Goal: Information Seeking & Learning: Learn about a topic

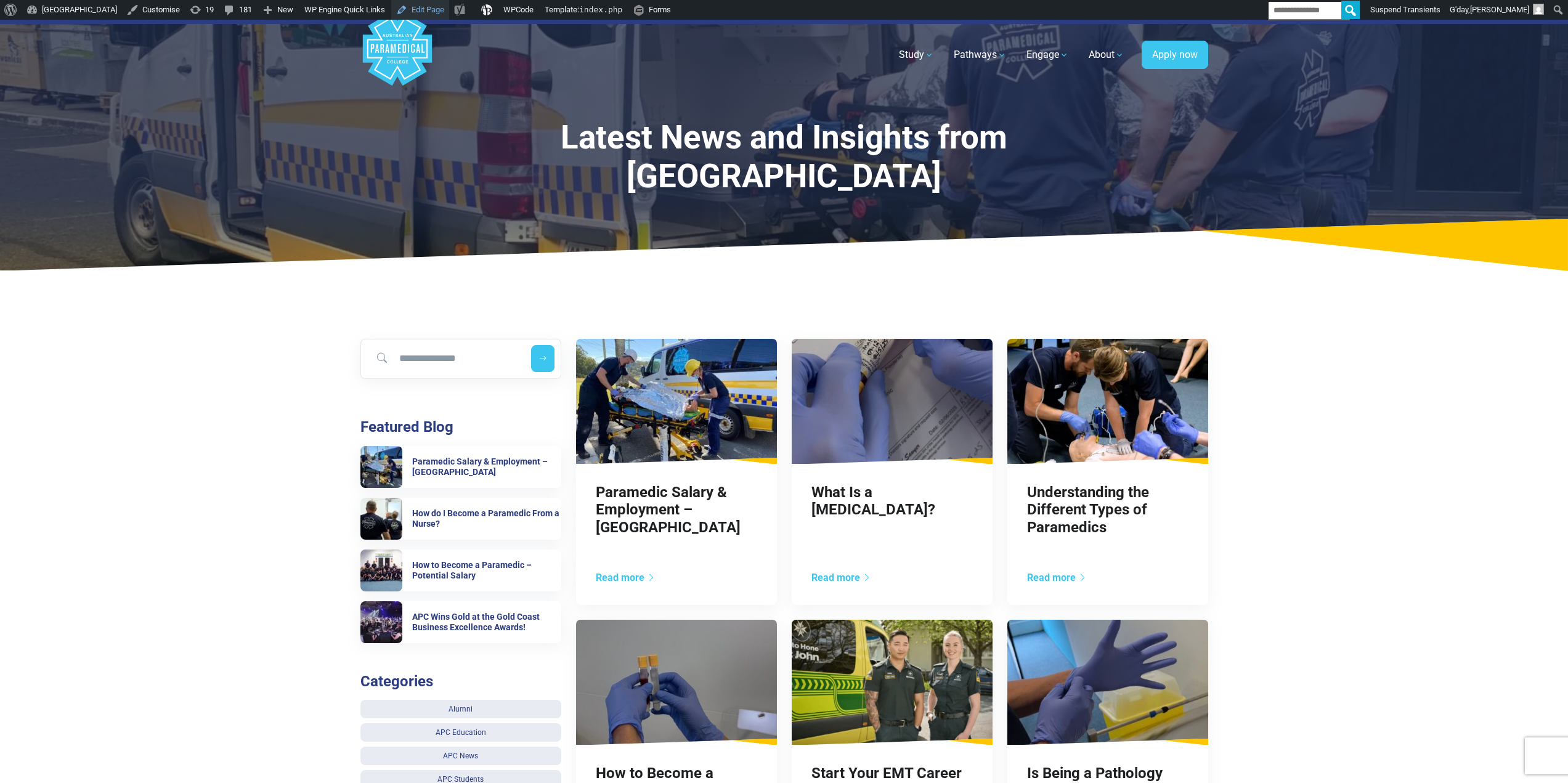
click at [449, 8] on link "Edit Page" at bounding box center [420, 10] width 58 height 20
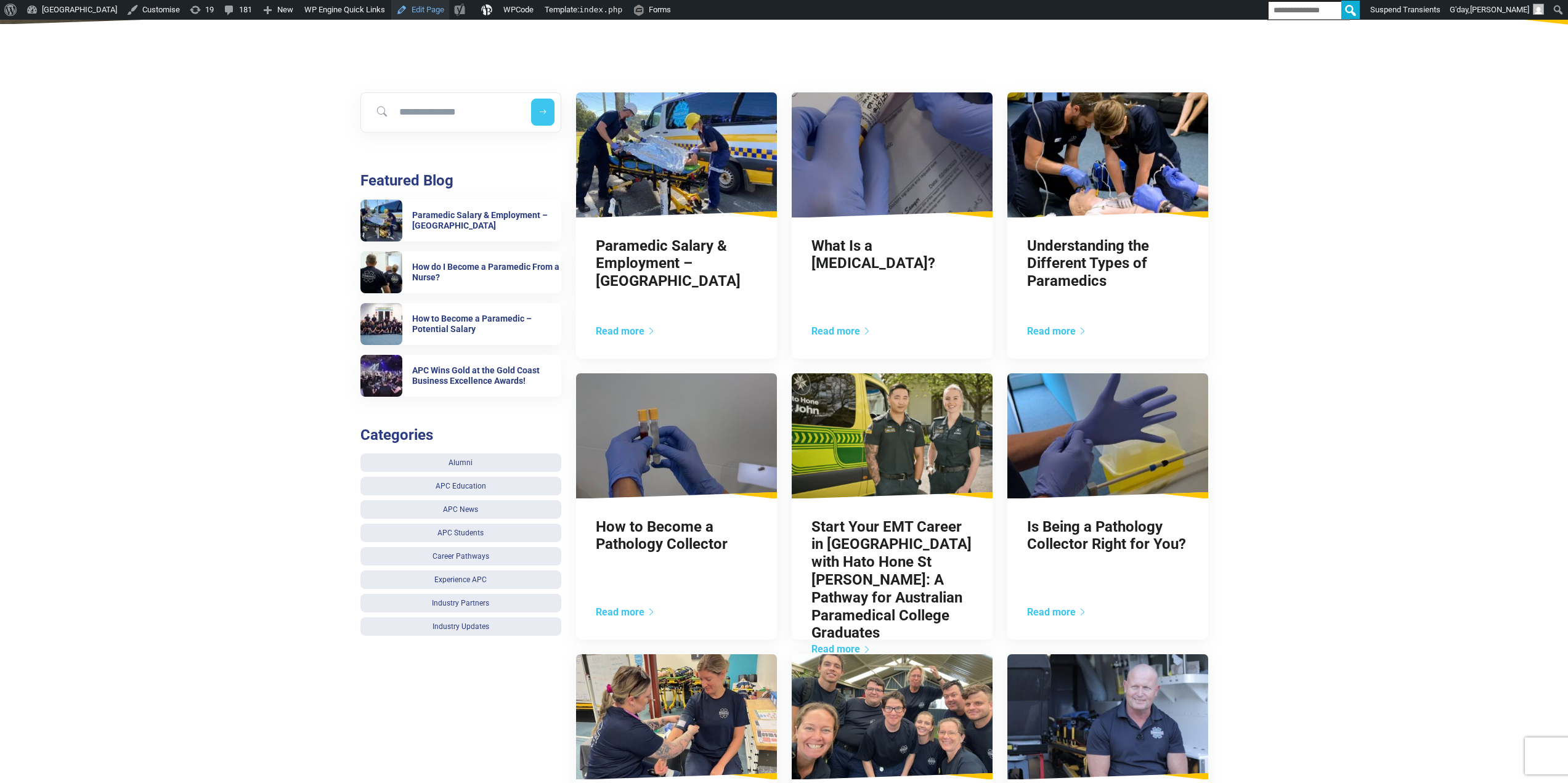
scroll to position [554, 0]
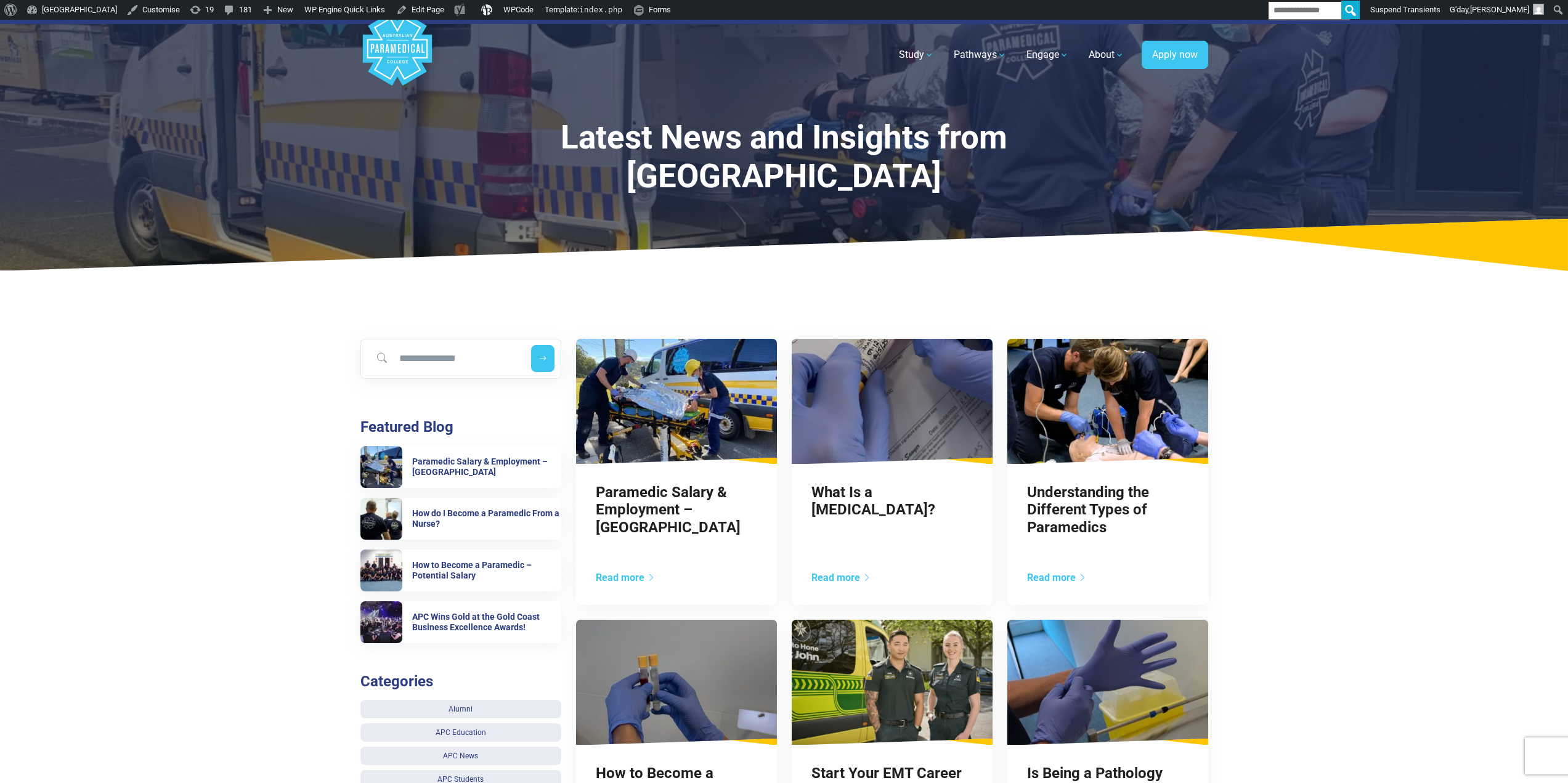
drag, startPoint x: 625, startPoint y: 142, endPoint x: 976, endPoint y: 180, distance: 353.1
click at [976, 180] on h1 "Latest News and Insights from Australian Paramedical College" at bounding box center [785, 157] width 636 height 78
click at [975, 180] on h1 "Latest News and Insights from Australian Paramedical College" at bounding box center [785, 157] width 636 height 78
drag, startPoint x: 661, startPoint y: 161, endPoint x: 456, endPoint y: 155, distance: 205.1
click at [456, 155] on div "Latest News and Insights from Australian Paramedical College" at bounding box center [784, 145] width 862 height 251
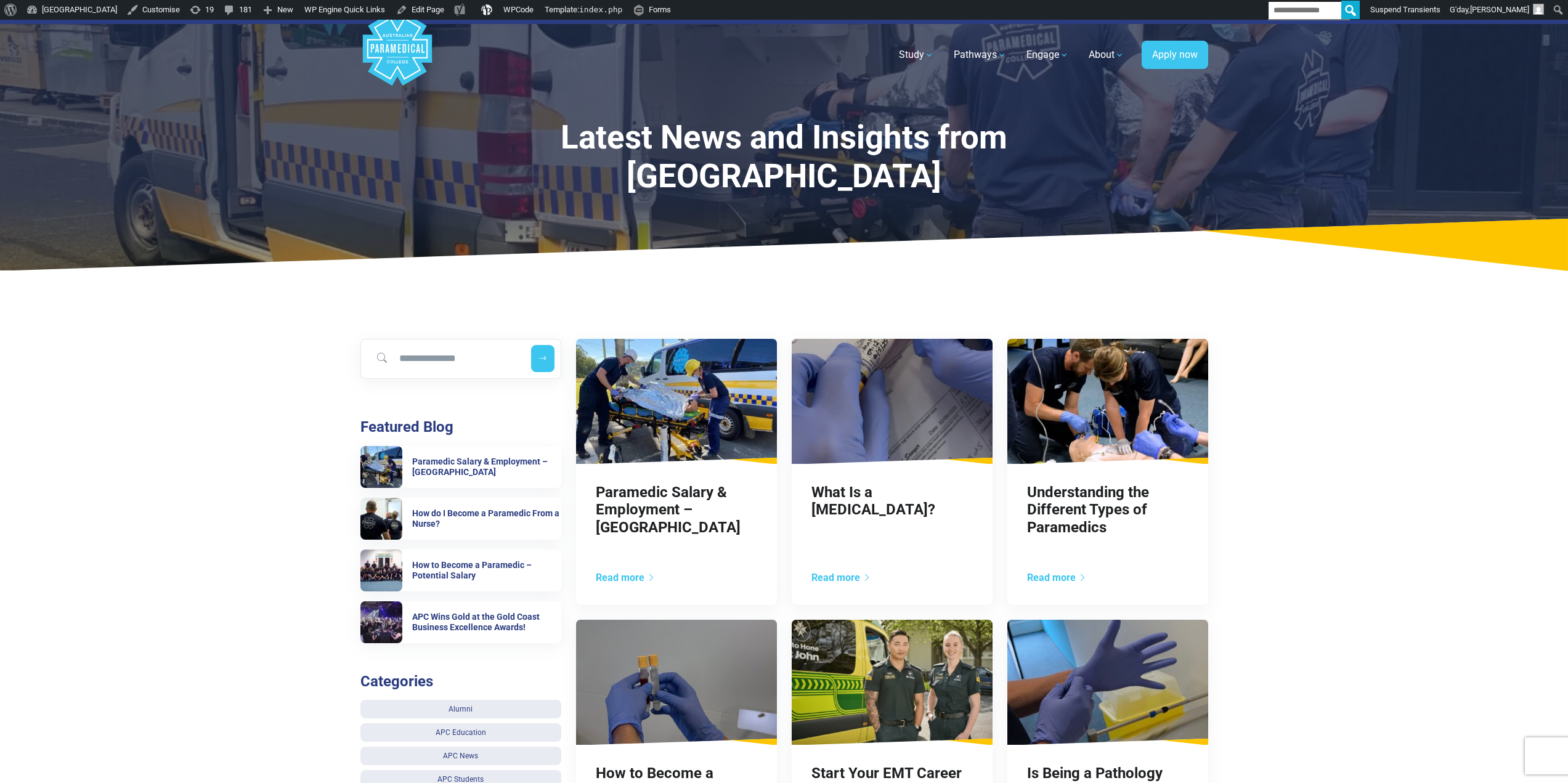
click at [489, 147] on h1 "Latest News and Insights from Australian Paramedical College" at bounding box center [785, 157] width 636 height 78
drag, startPoint x: 541, startPoint y: 145, endPoint x: 1038, endPoint y: 184, distance: 498.5
click at [1038, 184] on h1 "Latest News and Insights from Australian Paramedical College" at bounding box center [785, 157] width 636 height 78
click at [1040, 184] on h1 "Latest News and Insights from Australian Paramedical College" at bounding box center [785, 157] width 636 height 78
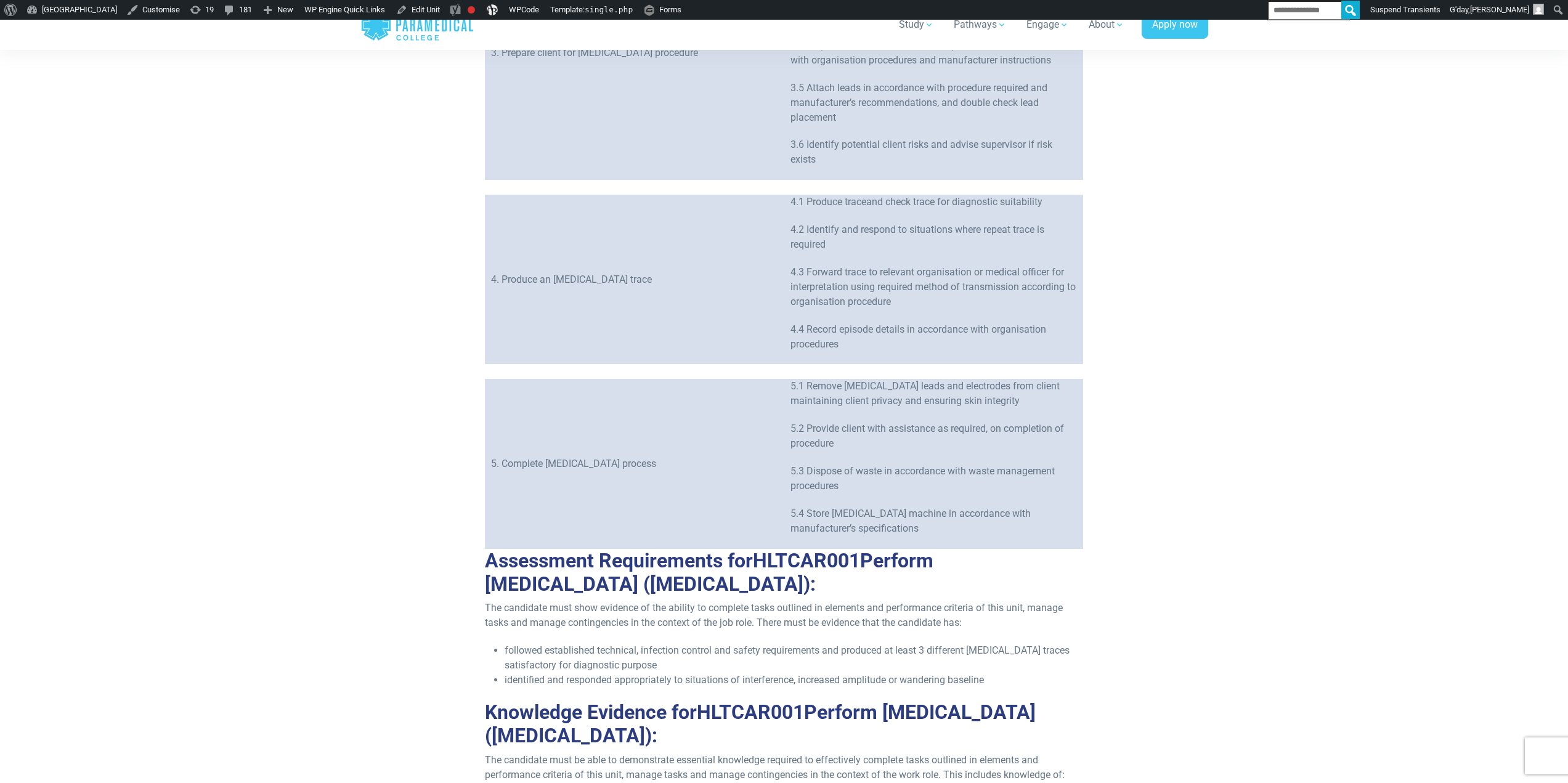
scroll to position [1170, 0]
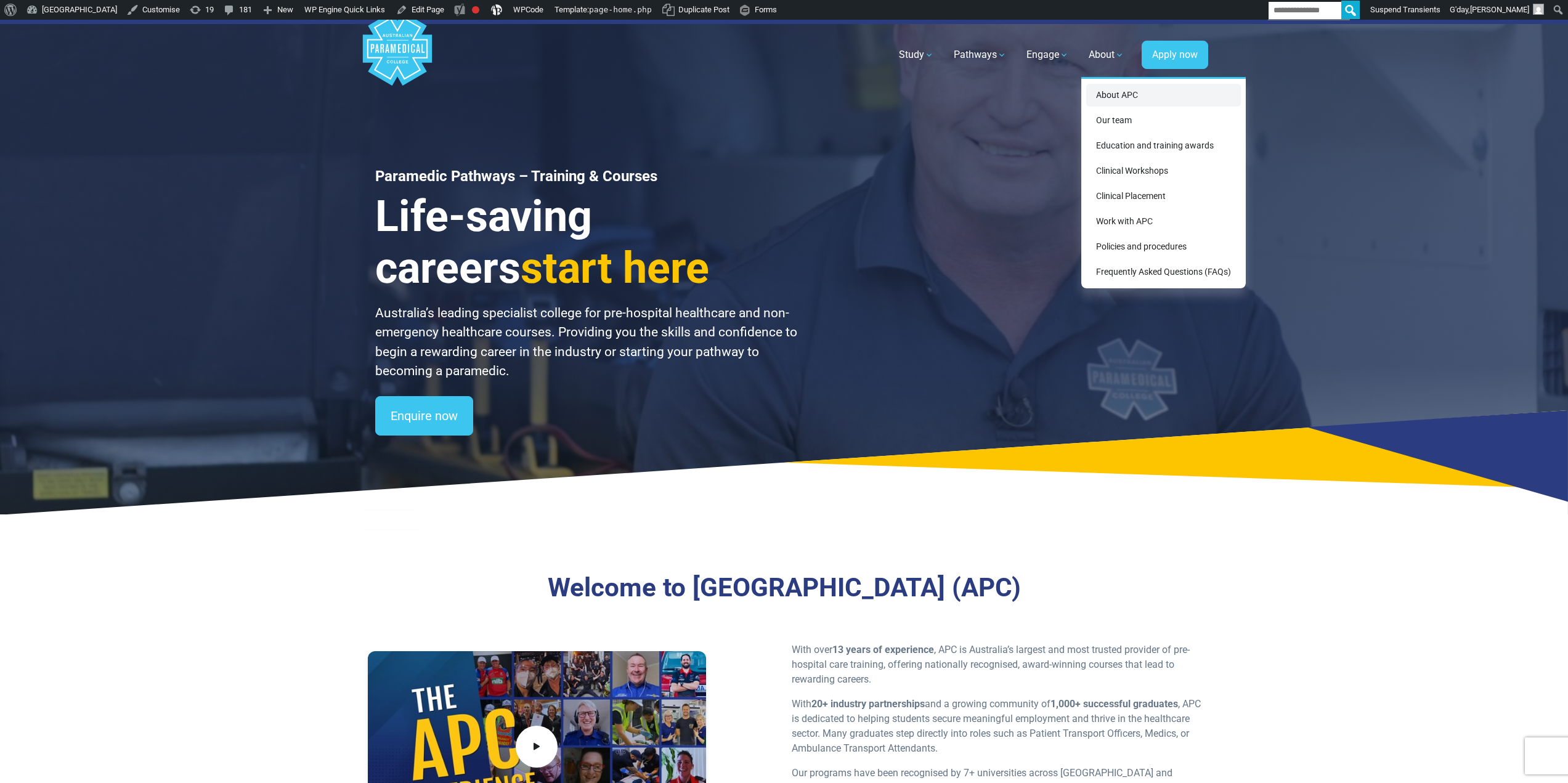
click at [1118, 97] on link "About APC" at bounding box center [1164, 95] width 155 height 23
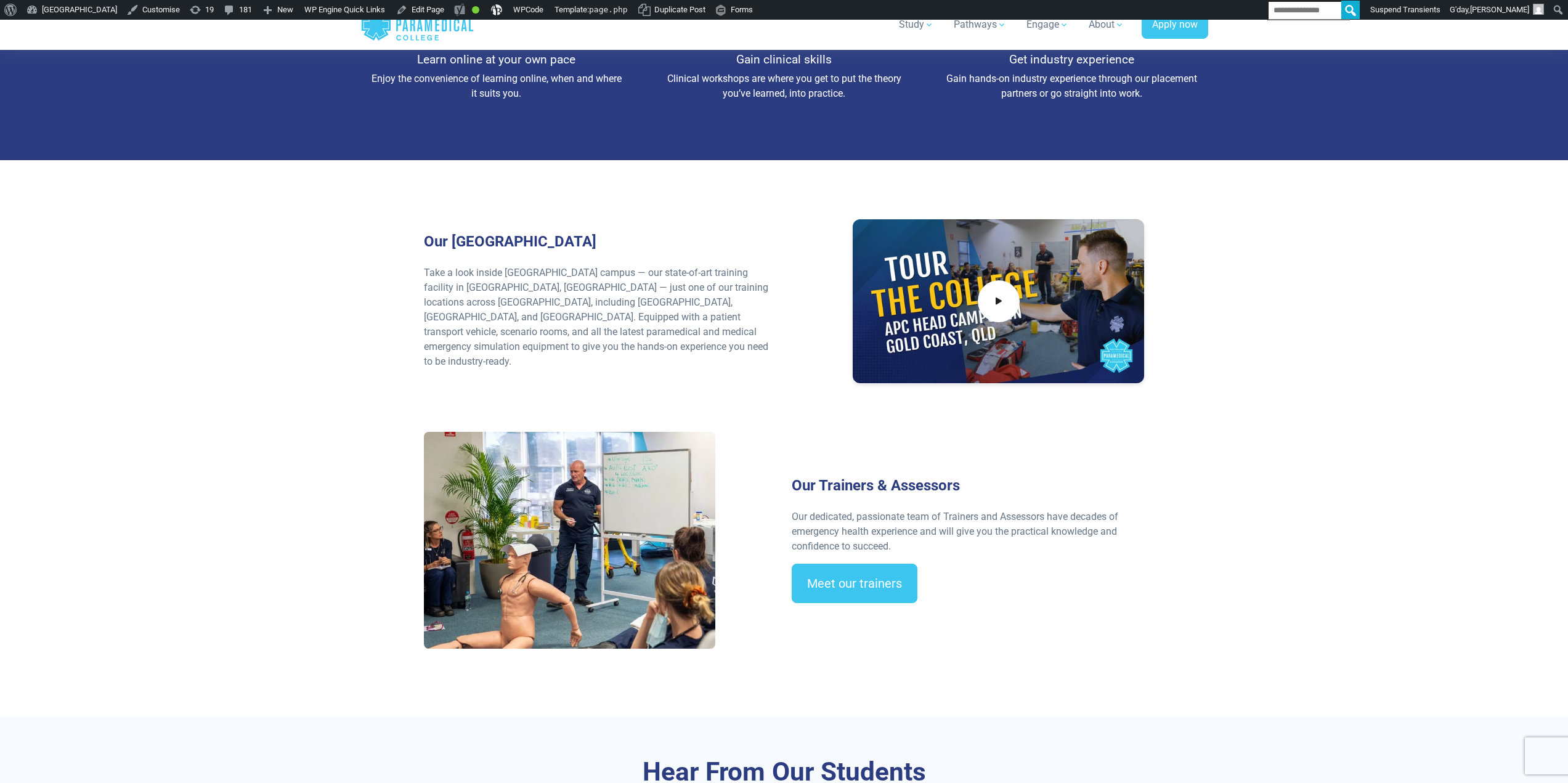
scroll to position [1601, 0]
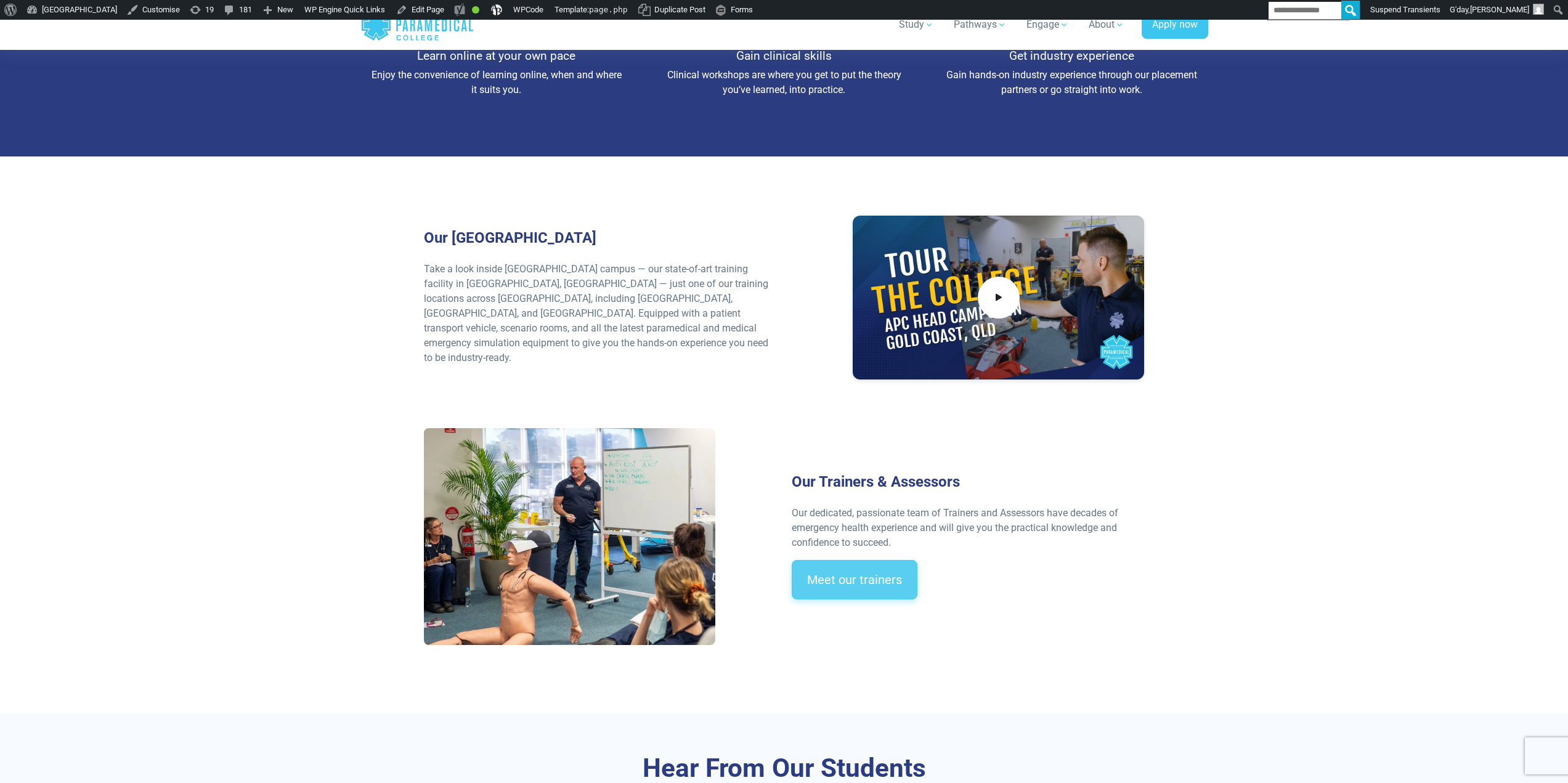
click at [881, 574] on link "Meet our trainers" at bounding box center [855, 579] width 126 height 39
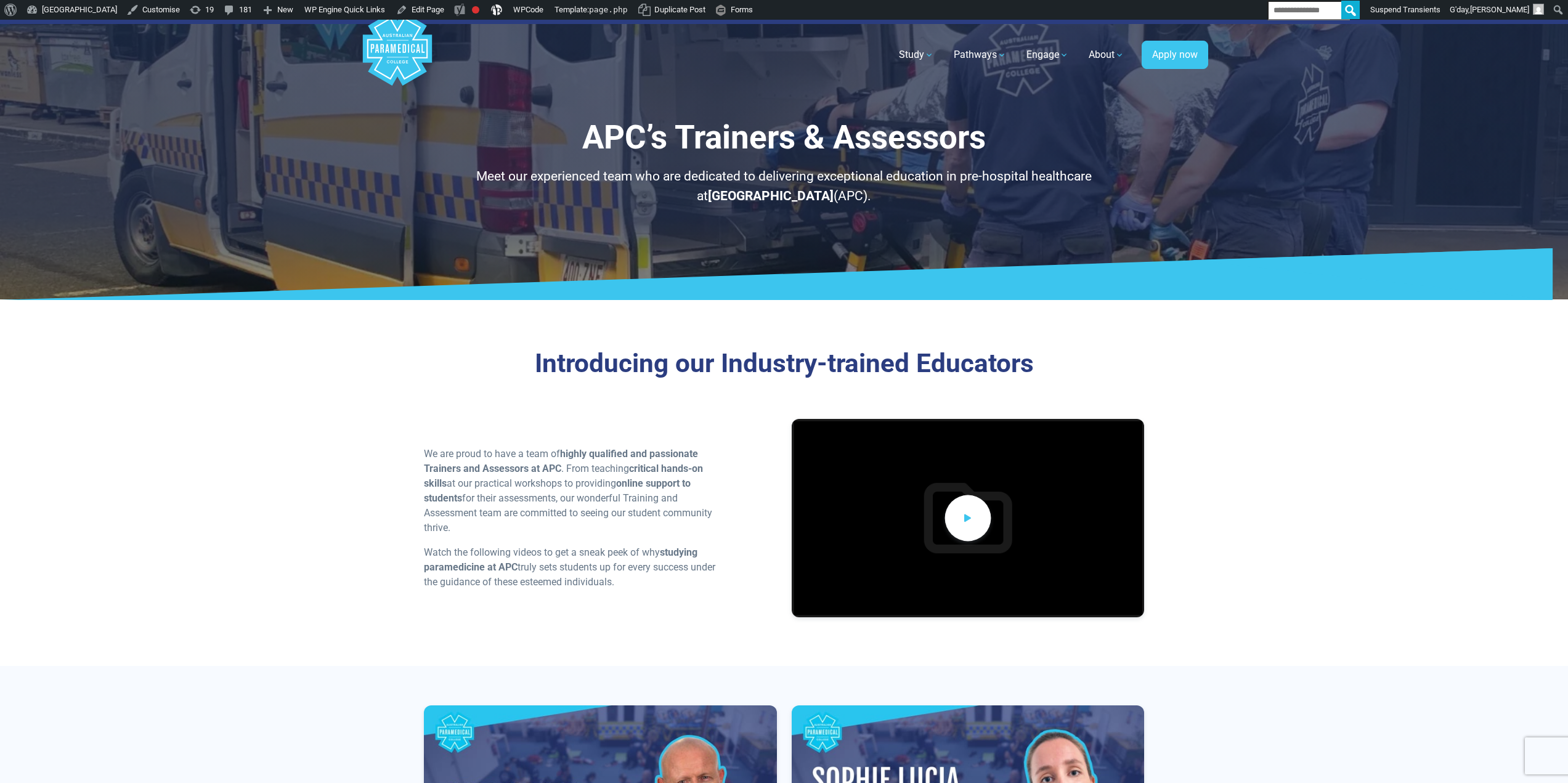
click at [975, 517] on span at bounding box center [967, 518] width 46 height 46
click at [602, 487] on p "We are proud to have a team of highly qualified and passionate Trainers and Ass…" at bounding box center [570, 491] width 291 height 89
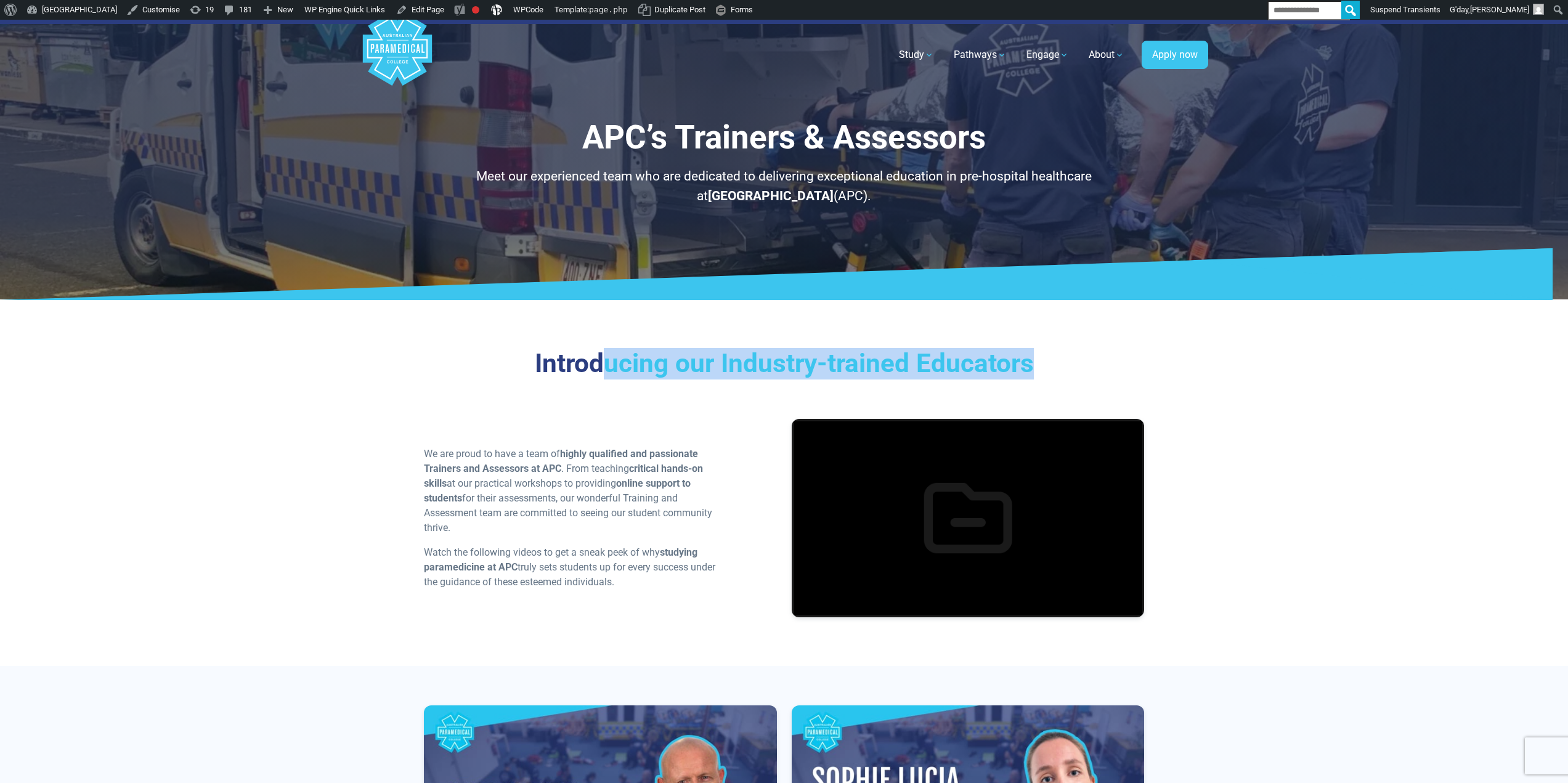
drag, startPoint x: 598, startPoint y: 352, endPoint x: 1064, endPoint y: 339, distance: 466.2
click at [1064, 339] on div "Introducing our Industry-trained Educators We are proud to have a team of highl…" at bounding box center [784, 487] width 862 height 357
click at [1049, 368] on h3 "Introducing our Industry-trained Educators" at bounding box center [785, 363] width 721 height 31
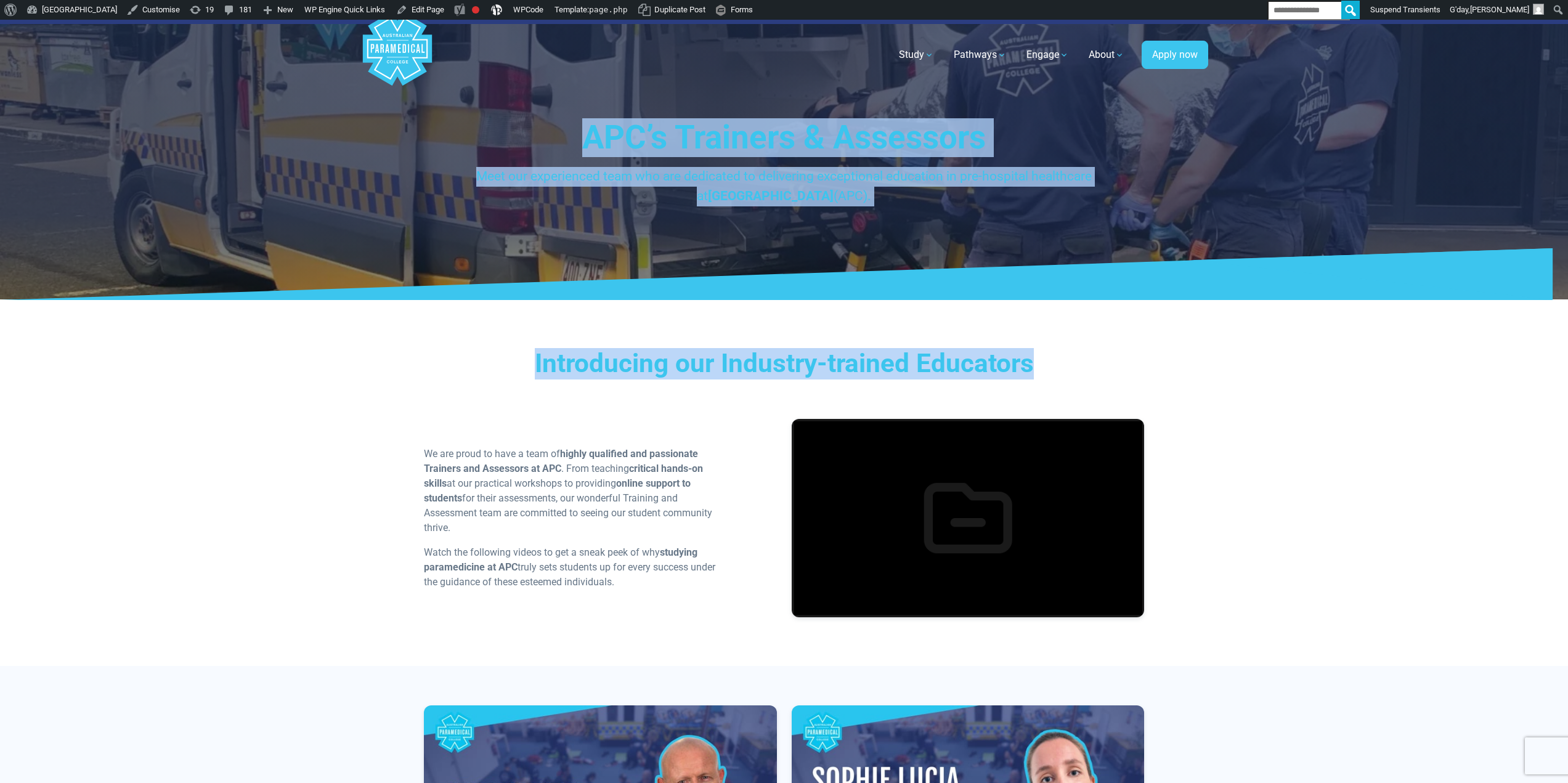
drag, startPoint x: 1047, startPoint y: 373, endPoint x: 558, endPoint y: 124, distance: 548.7
click at [557, 128] on h1 "APC’s Trainers & Assessors" at bounding box center [785, 138] width 721 height 39
drag, startPoint x: 577, startPoint y: 138, endPoint x: 1049, endPoint y: 357, distance: 520.3
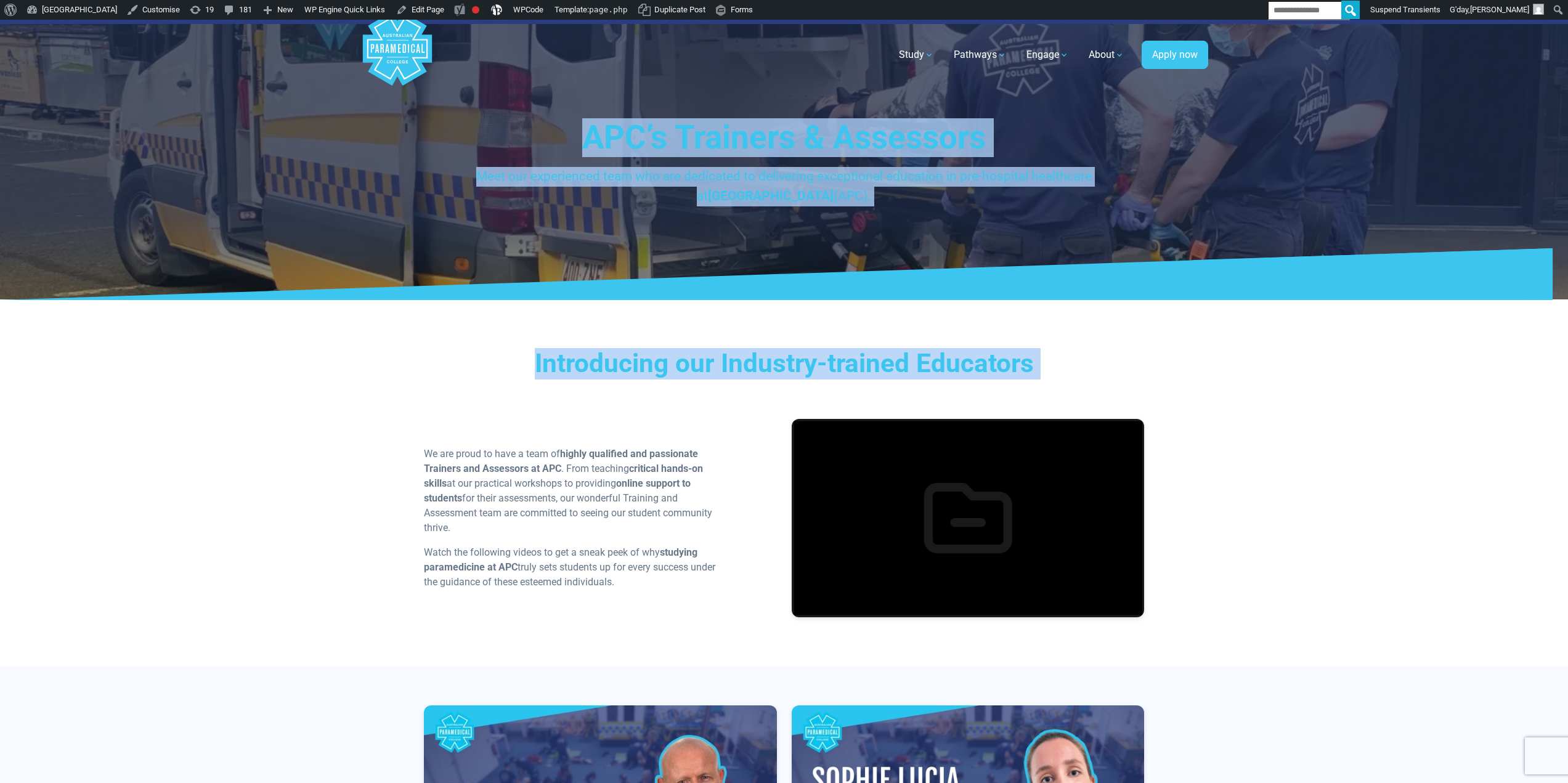
click at [1049, 357] on h3 "Introducing our Industry-trained Educators" at bounding box center [785, 363] width 721 height 31
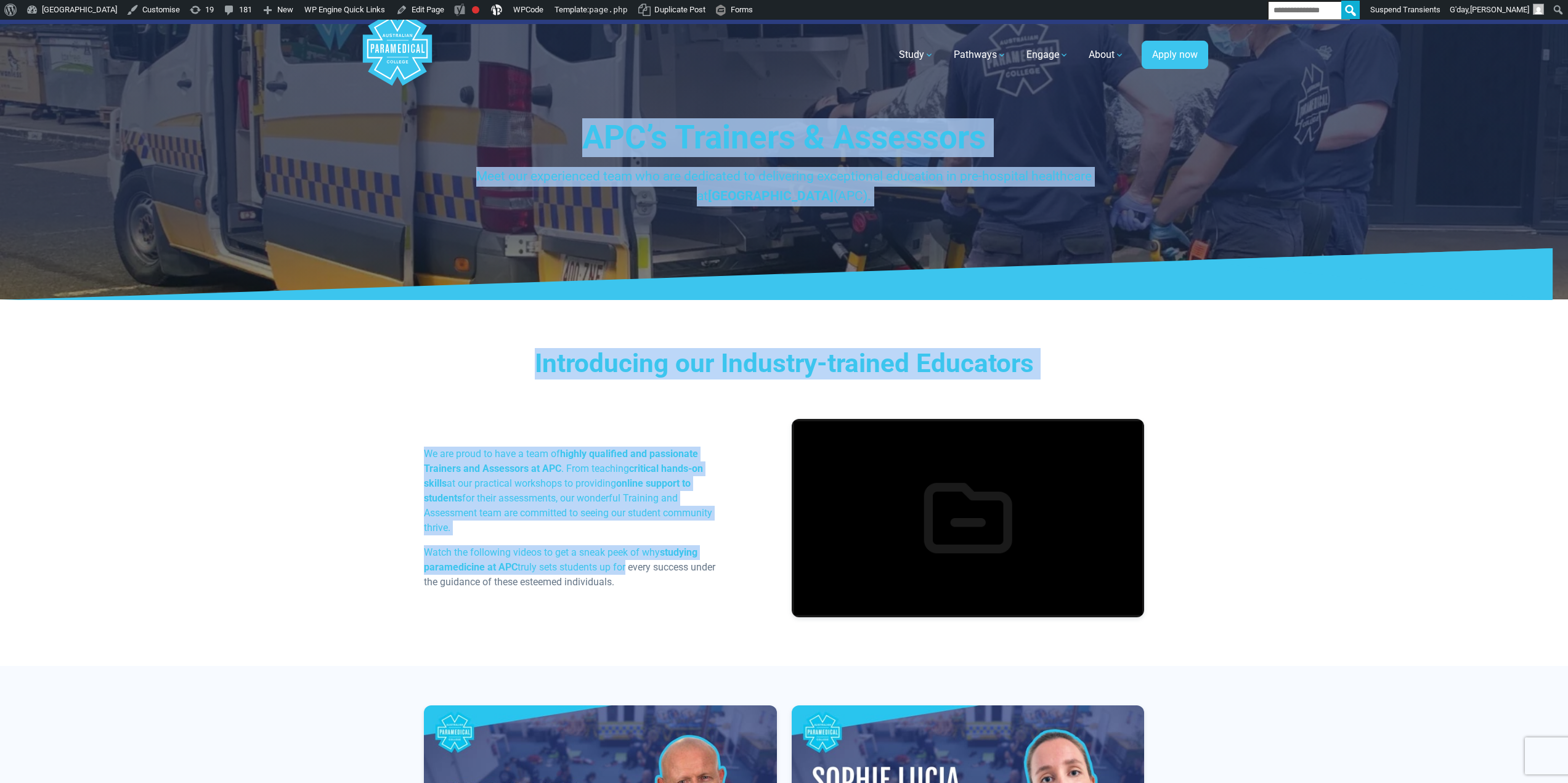
drag, startPoint x: 588, startPoint y: 431, endPoint x: 527, endPoint y: 119, distance: 317.9
click at [653, 329] on div "Introducing our Industry-trained Educators We are proud to have a team of highl…" at bounding box center [784, 487] width 862 height 357
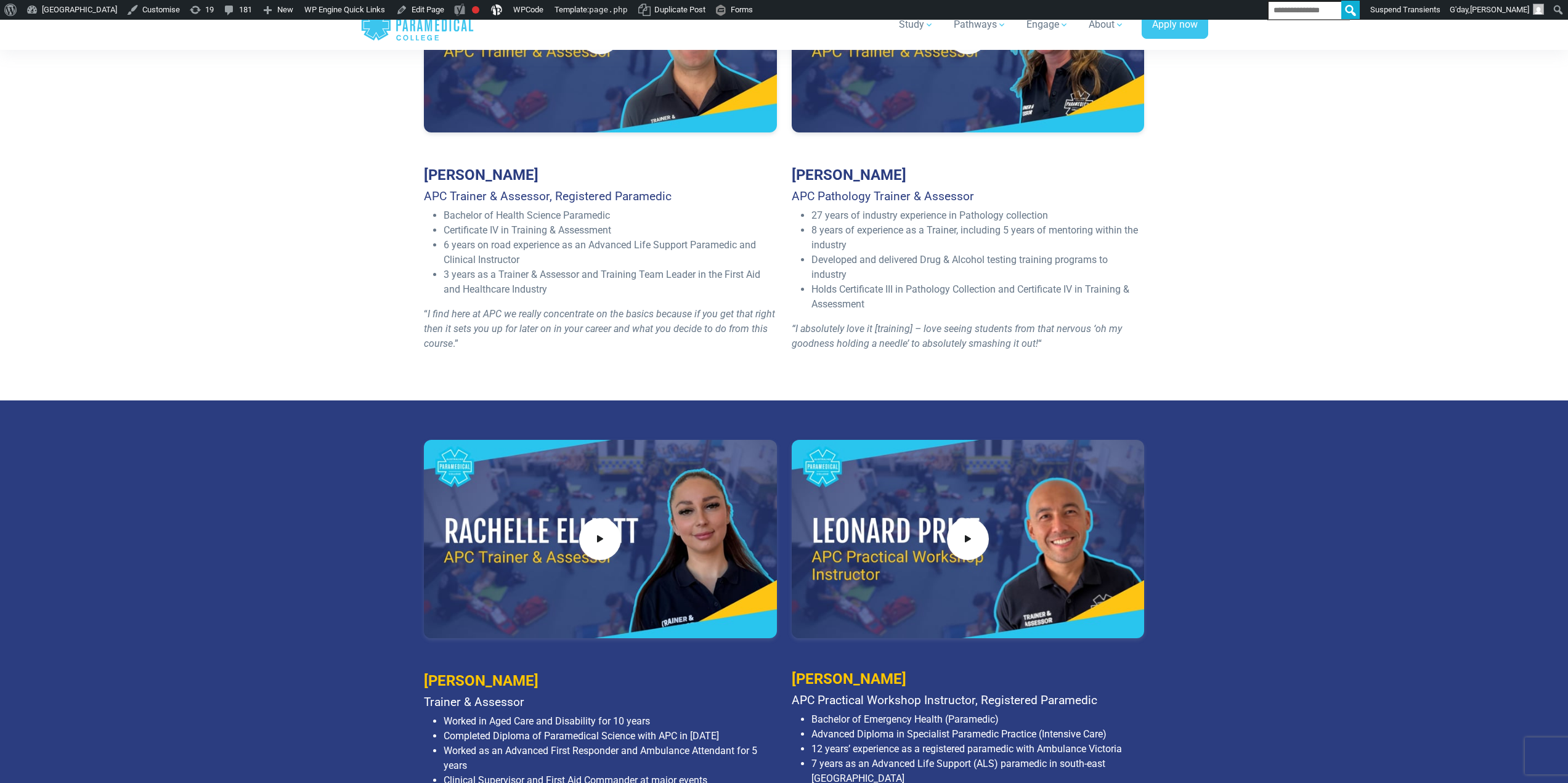
scroll to position [1355, 0]
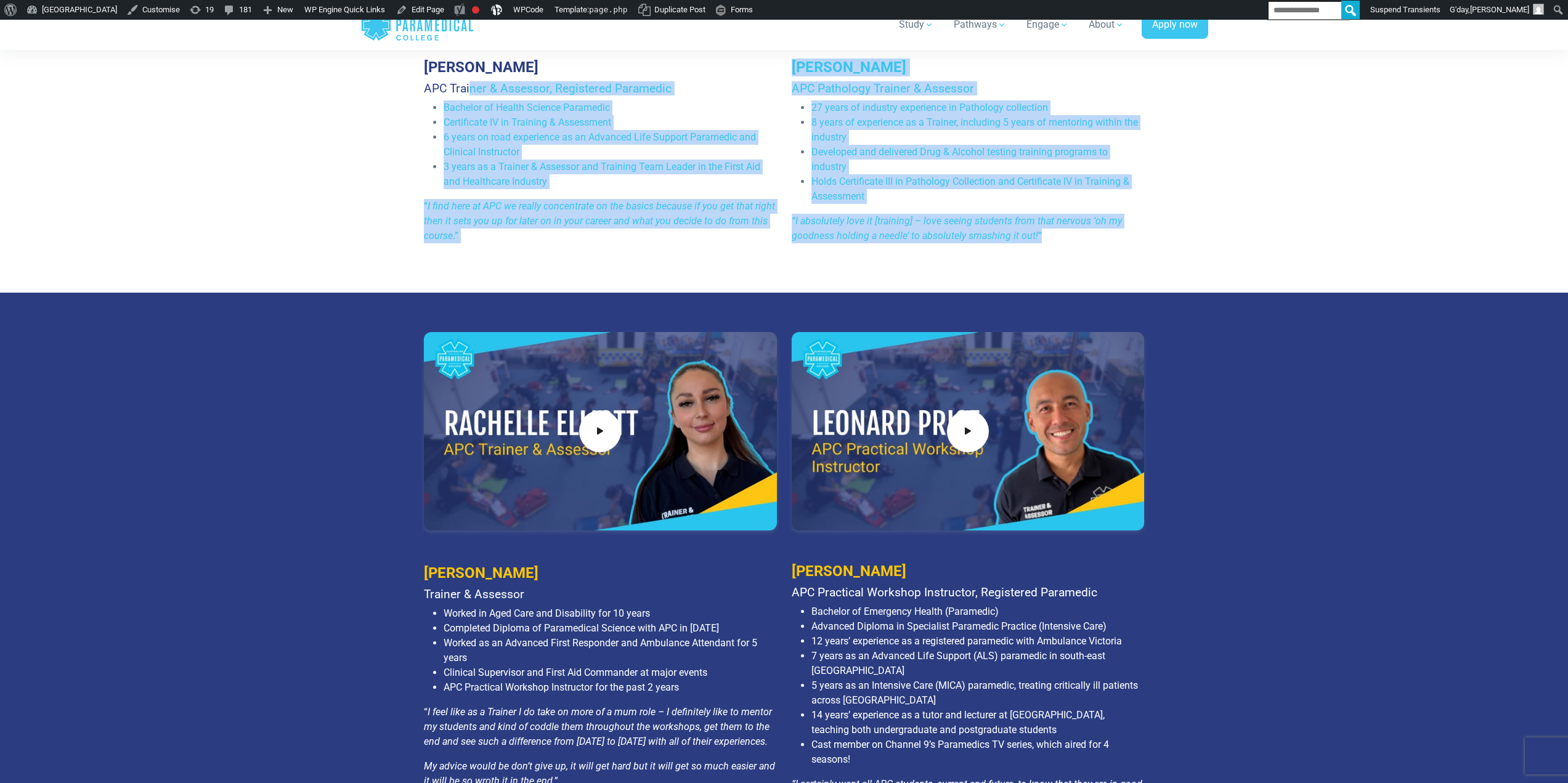
drag, startPoint x: 601, startPoint y: 117, endPoint x: 1074, endPoint y: 234, distance: 487.3
click at [1074, 234] on div "[PERSON_NAME] APC Trainer & Assessor, Registered Paramedic Bachelor of Health S…" at bounding box center [785, 40] width 736 height 427
click at [1033, 164] on li "Developed and delivered Drug & Alcohol testing training programs to industry" at bounding box center [978, 160] width 333 height 30
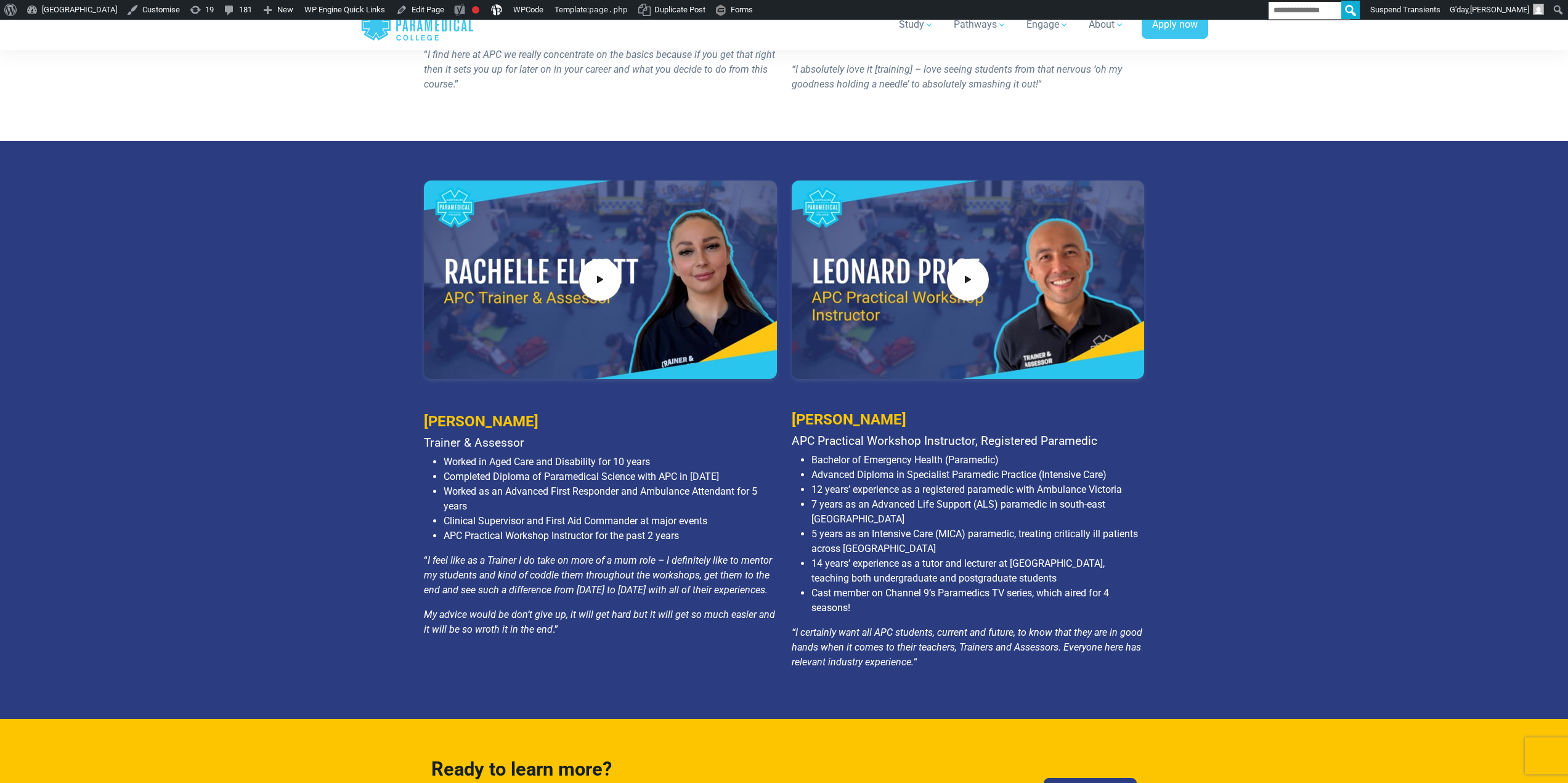
scroll to position [1663, 0]
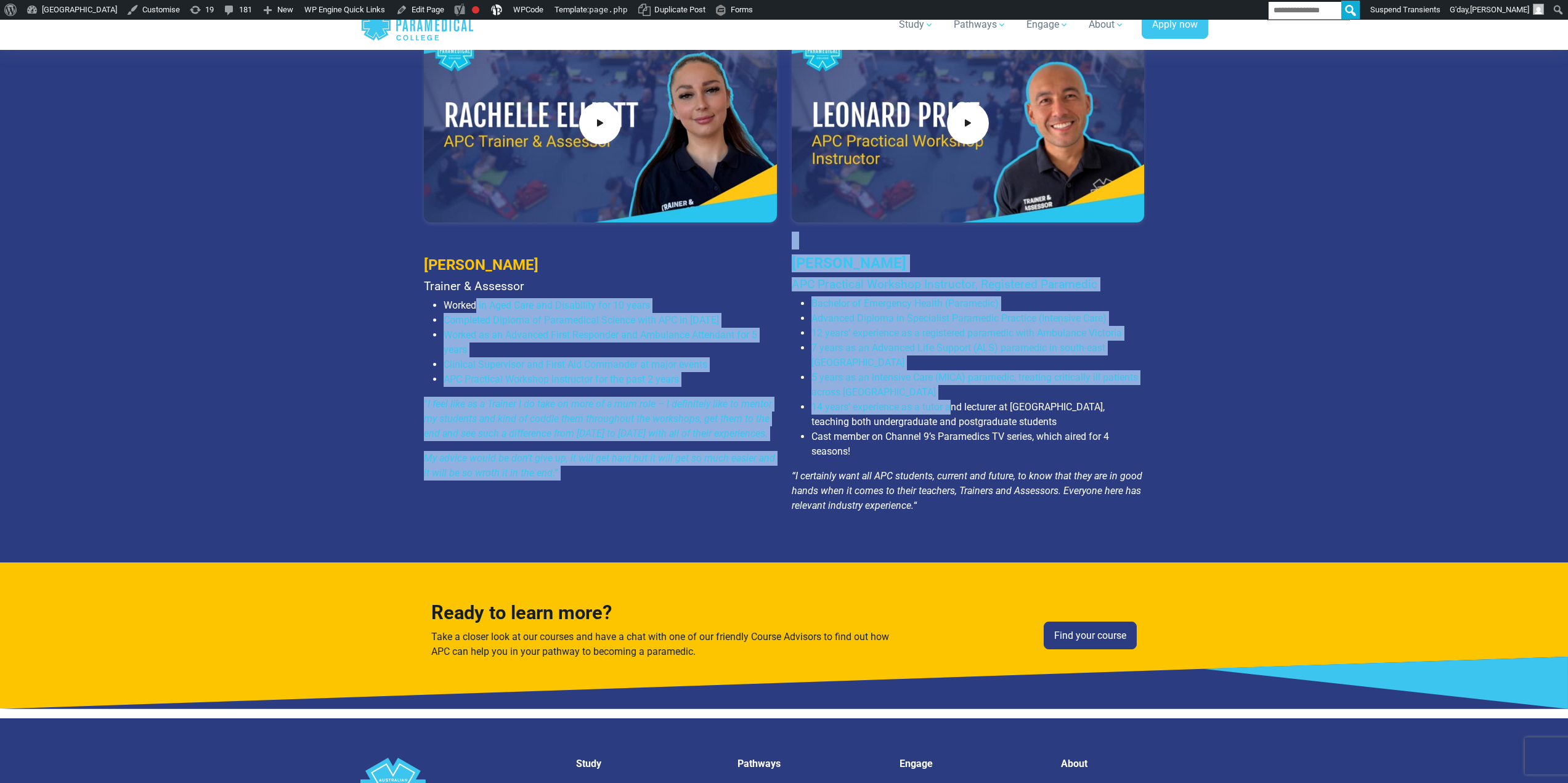
drag, startPoint x: 811, startPoint y: 367, endPoint x: 475, endPoint y: 294, distance: 343.8
click at [475, 294] on div "[PERSON_NAME] Trainer & Assessor Worked in Aged Care and Disability for 10 year…" at bounding box center [785, 273] width 736 height 499
click at [873, 361] on li "7 years as an Advanced Life Support (ALS) paramedic in south-east [GEOGRAPHIC_D…" at bounding box center [978, 355] width 333 height 30
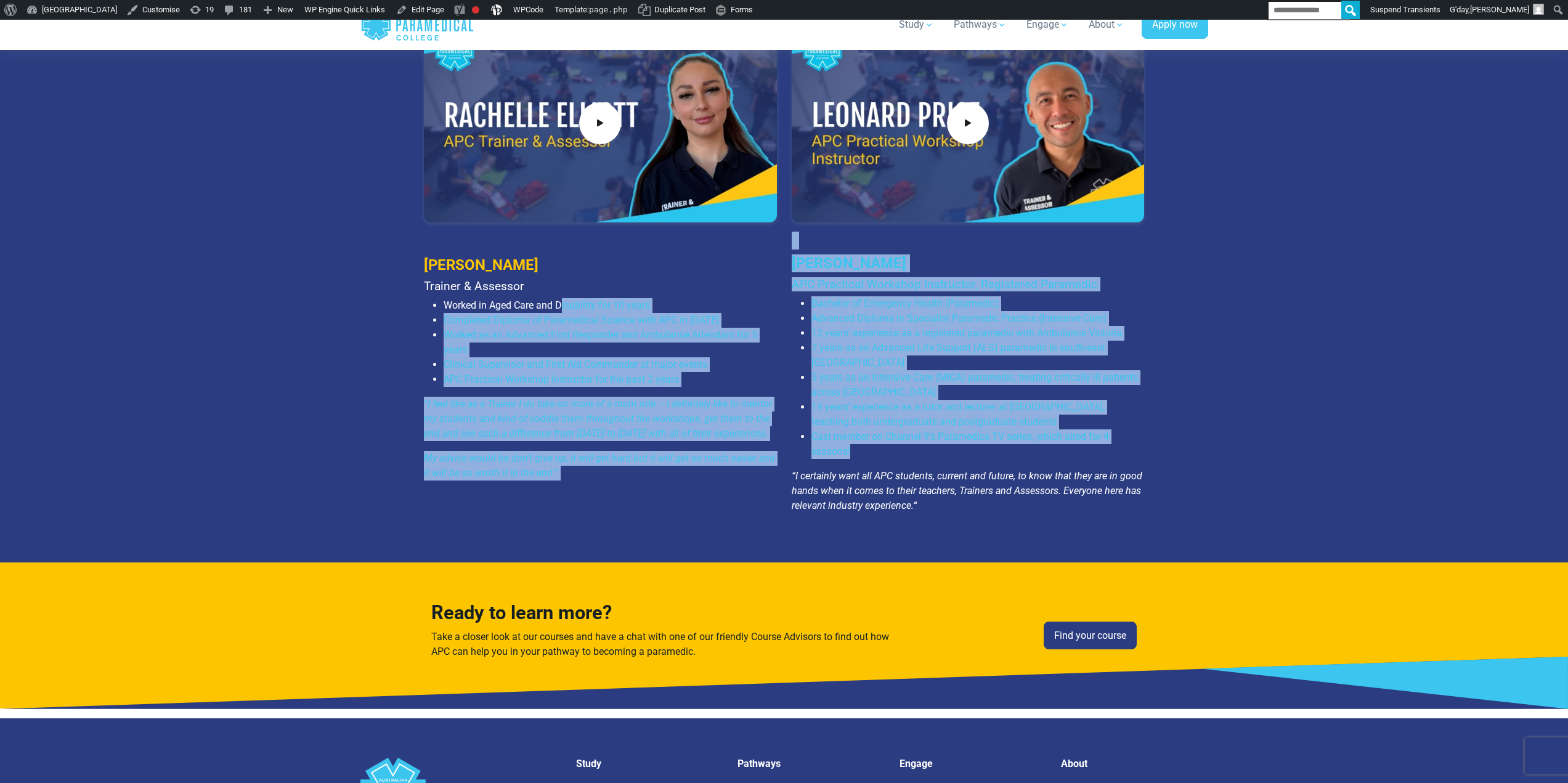
drag, startPoint x: 563, startPoint y: 299, endPoint x: 936, endPoint y: 447, distance: 401.3
click at [936, 447] on div "[PERSON_NAME] Trainer & Assessor Worked in Aged Care and Disability for 10 year…" at bounding box center [785, 273] width 736 height 499
click at [873, 370] on li "7 years as an Advanced Life Support (ALS) paramedic in south-east [GEOGRAPHIC_D…" at bounding box center [978, 355] width 333 height 30
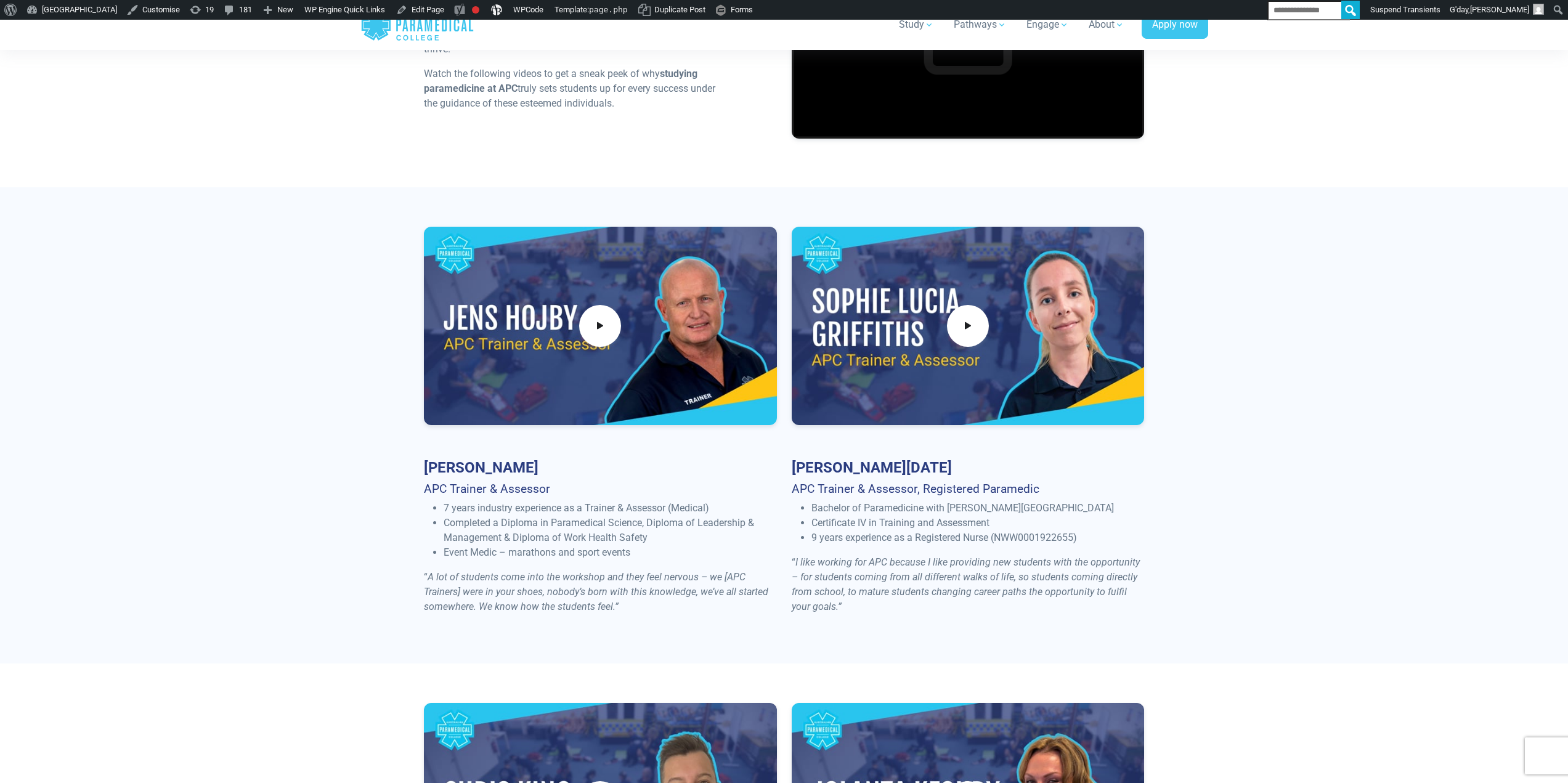
scroll to position [0, 0]
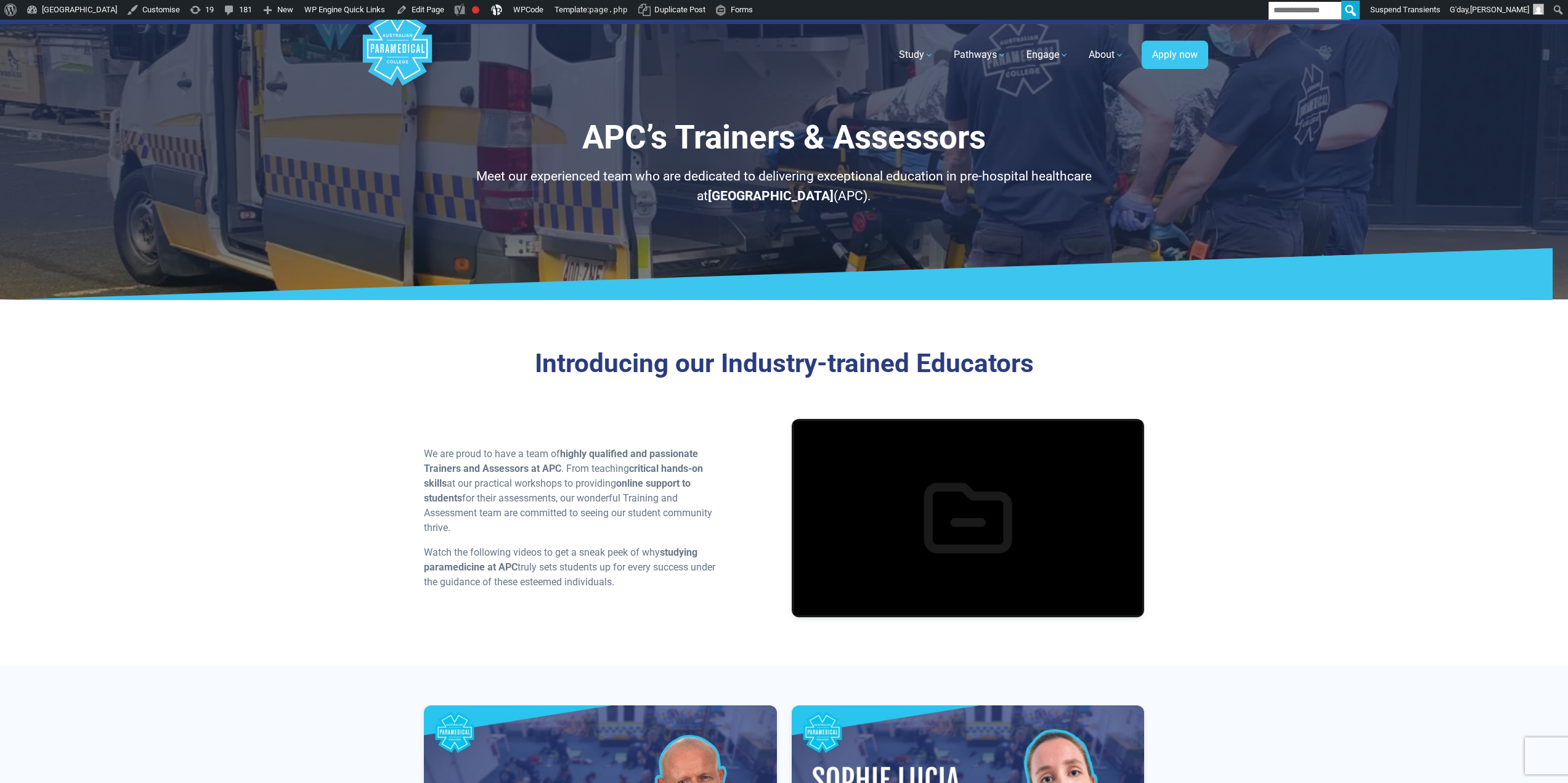
click at [772, 202] on strong "[GEOGRAPHIC_DATA]" at bounding box center [771, 196] width 126 height 15
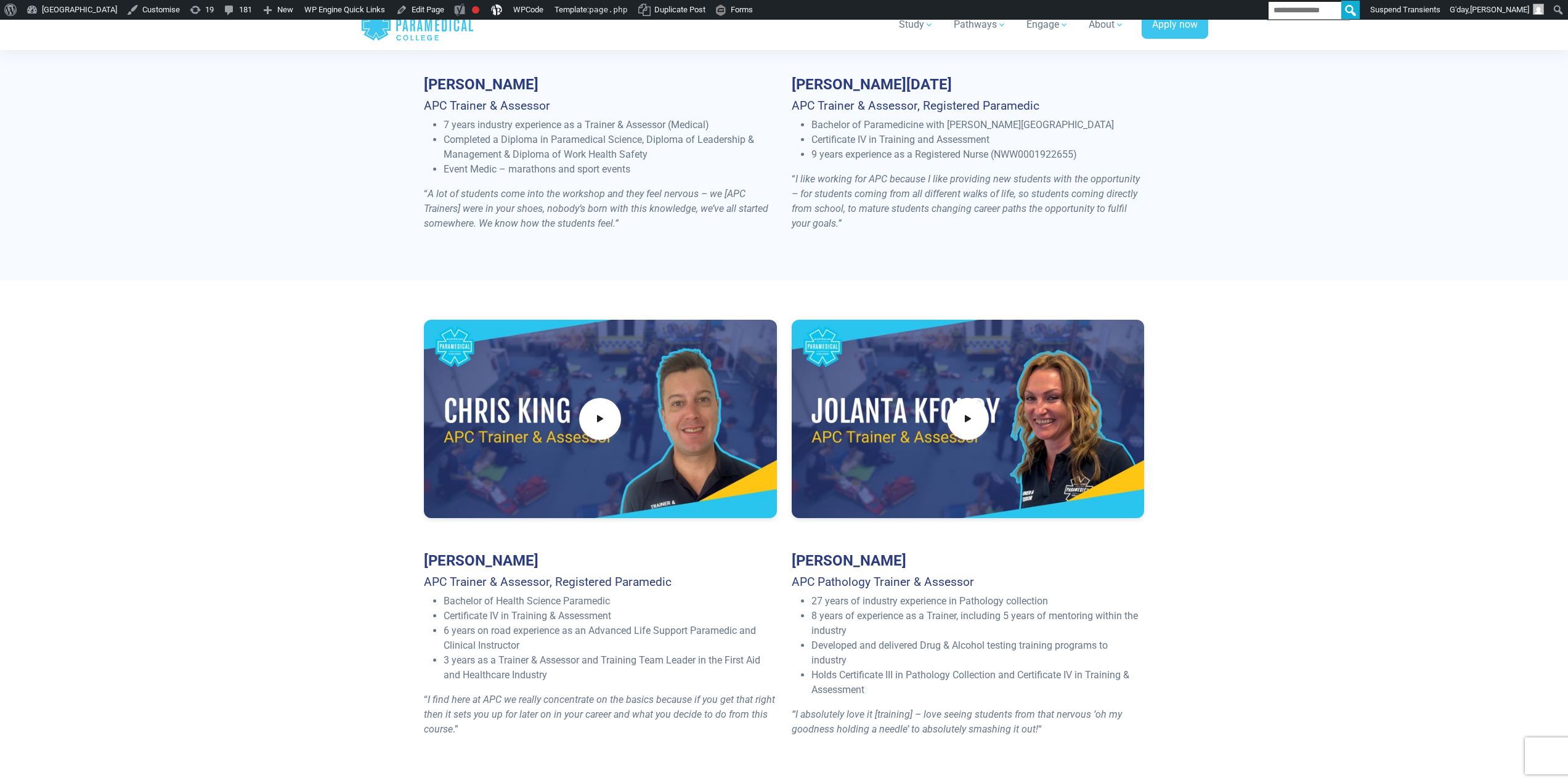
scroll to position [862, 0]
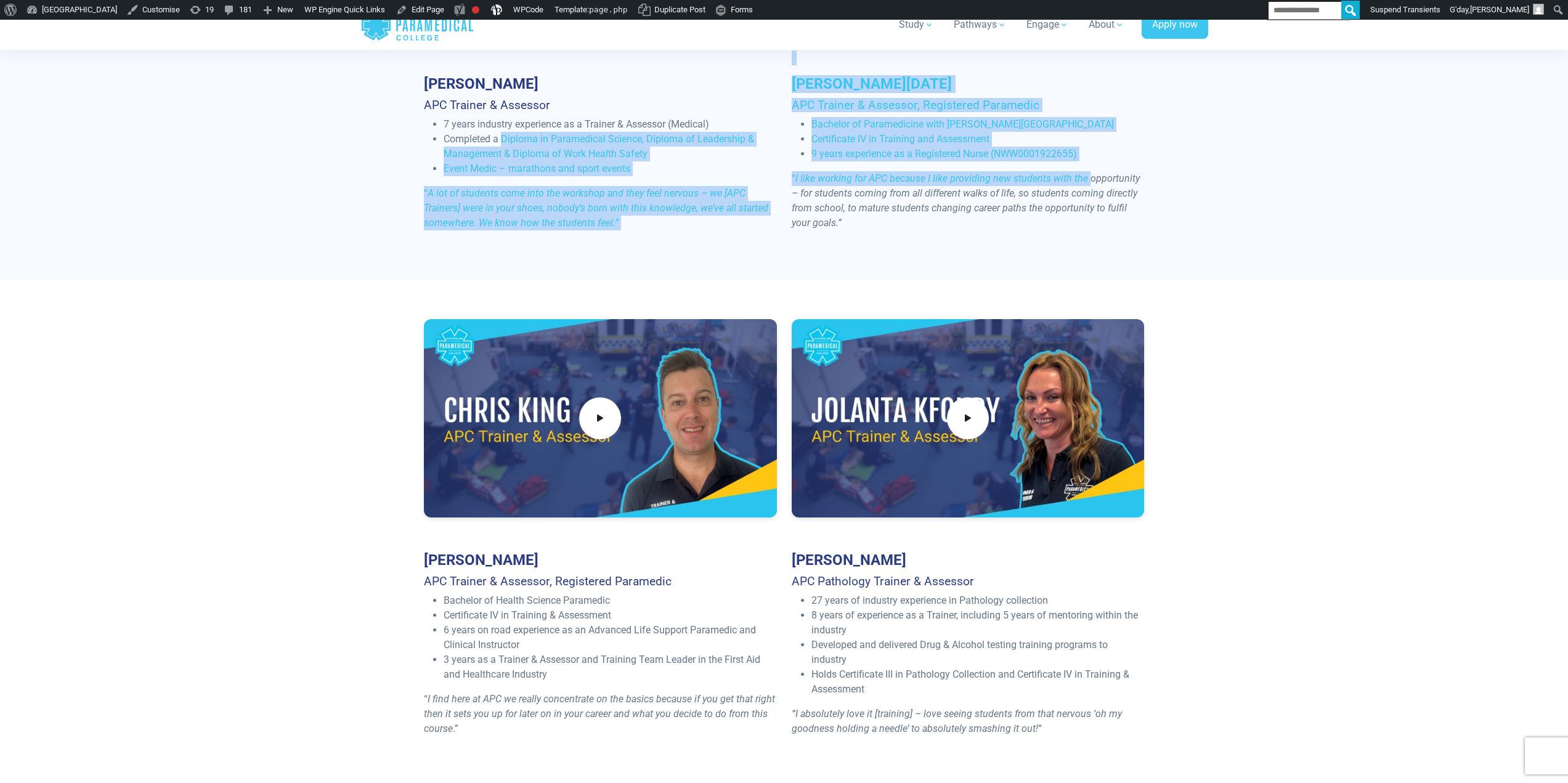
drag, startPoint x: 916, startPoint y: 169, endPoint x: 1088, endPoint y: 175, distance: 172.1
click at [1088, 175] on div "[PERSON_NAME] APC Trainer & Assessor 7 years industry experience as a Trainer &…" at bounding box center [785, 41] width 736 height 397
click at [911, 174] on em "I like working for APC because I like providing new students with the opportuni…" at bounding box center [966, 200] width 348 height 56
drag, startPoint x: 897, startPoint y: 210, endPoint x: 522, endPoint y: 143, distance: 380.9
click at [522, 143] on div "[PERSON_NAME] APC Trainer & Assessor 7 years industry experience as a Trainer &…" at bounding box center [785, 41] width 736 height 397
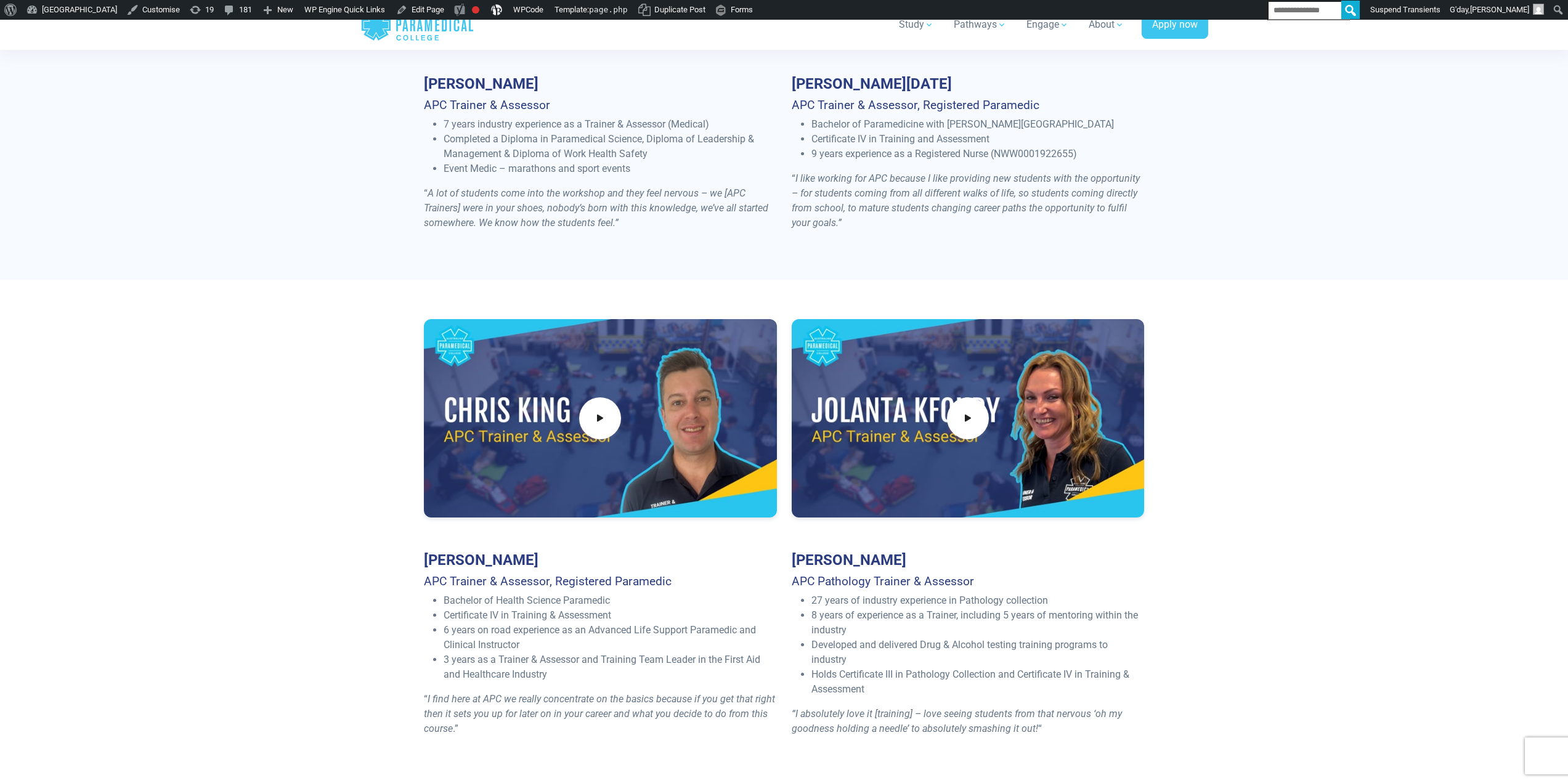
click at [500, 129] on li "7 years industry experience as a Trainer & Assessor (Medical)" at bounding box center [611, 125] width 333 height 15
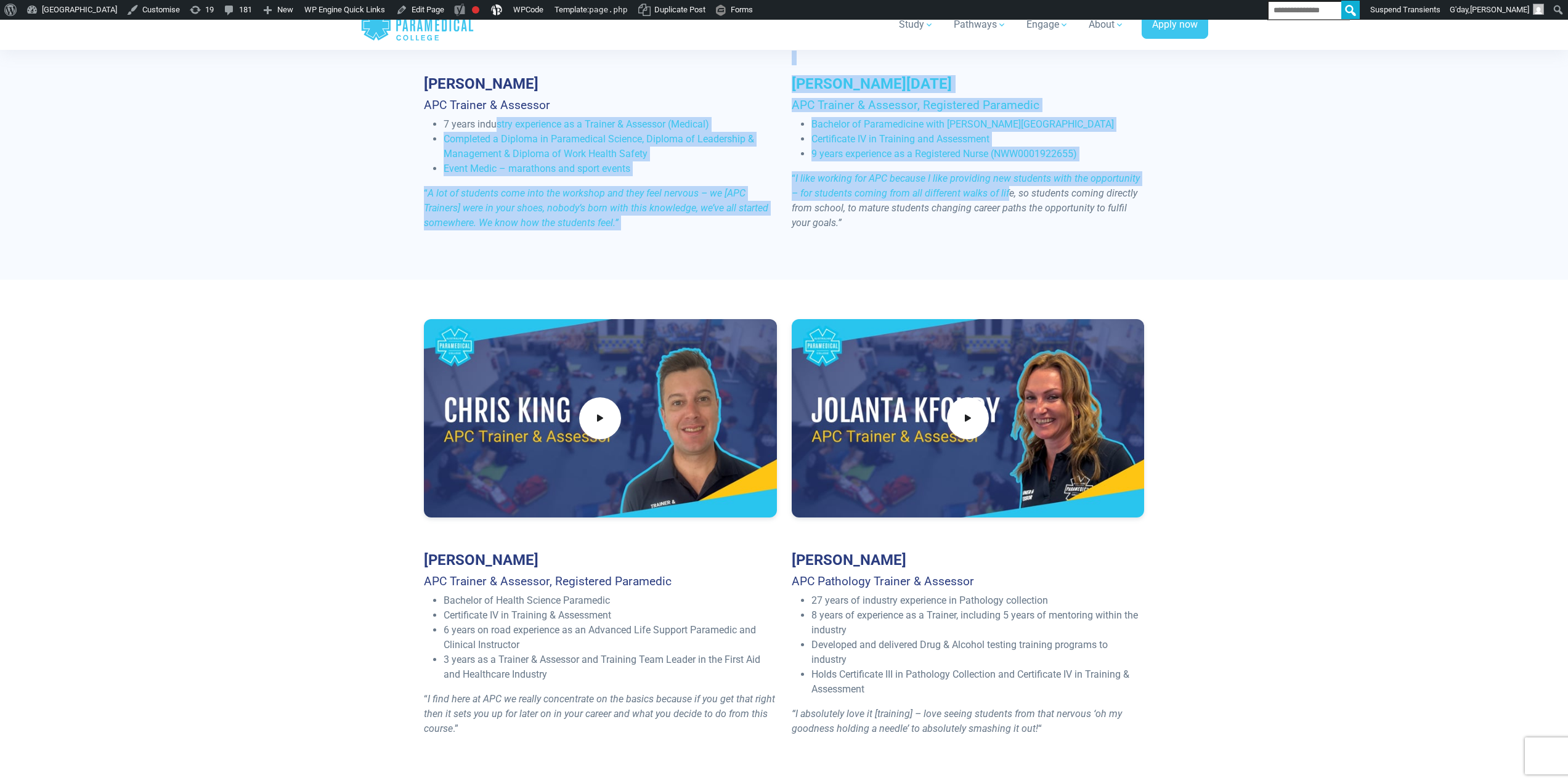
drag, startPoint x: 498, startPoint y: 120, endPoint x: 1000, endPoint y: 201, distance: 508.5
click at [1000, 201] on div "[PERSON_NAME] APC Trainer & Assessor 7 years industry experience as a Trainer &…" at bounding box center [785, 41] width 736 height 397
click at [505, 186] on p "“ A lot of students come into the workshop and they feel nervous – we [APC Trai…" at bounding box center [601, 208] width 353 height 44
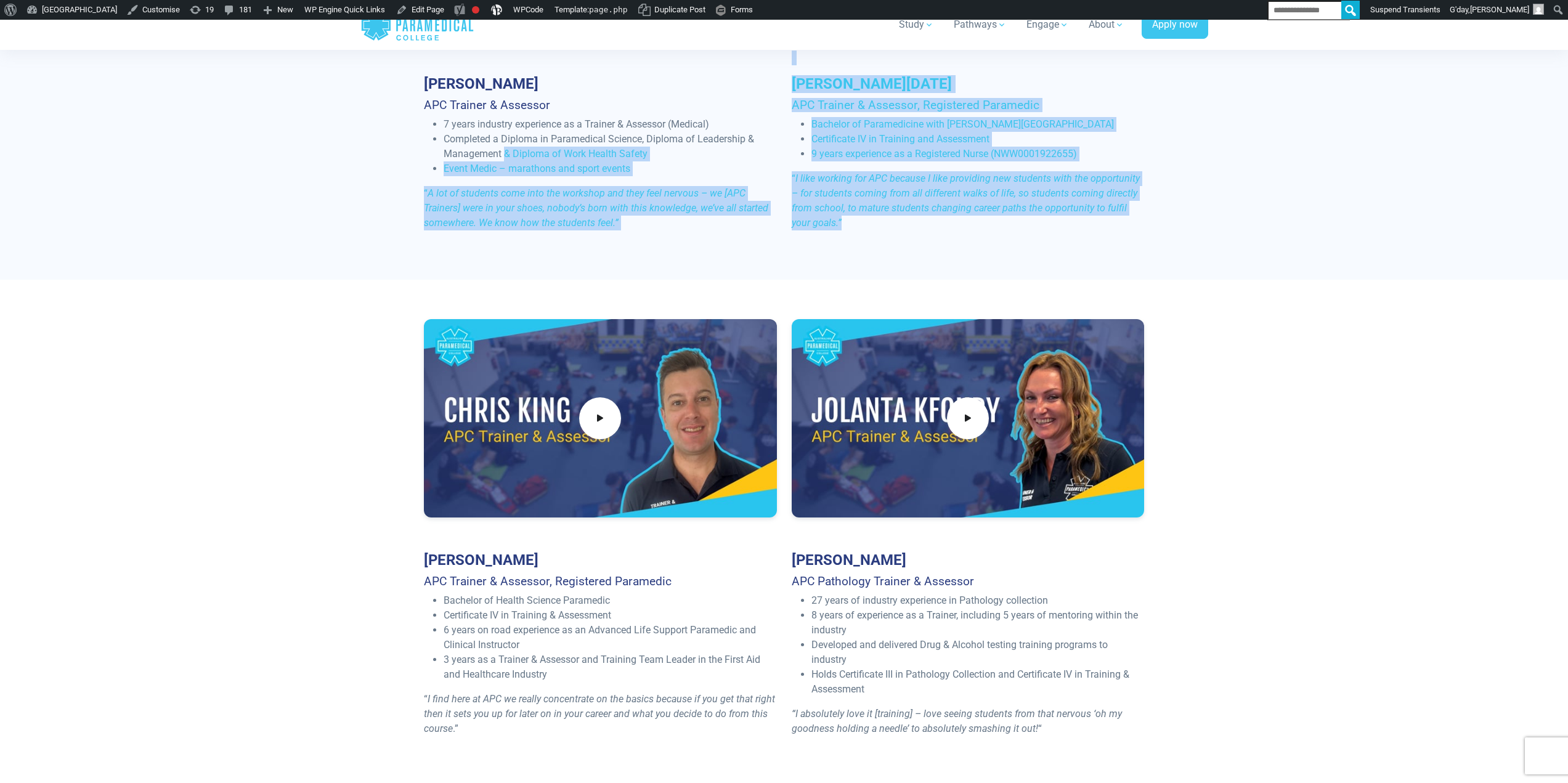
drag, startPoint x: 877, startPoint y: 233, endPoint x: 895, endPoint y: 231, distance: 18.1
click at [903, 236] on div "[PERSON_NAME] APC Trainer & Assessor 7 years industry experience as a Trainer &…" at bounding box center [785, 41] width 736 height 397
click at [540, 203] on em "A lot of students come into the workshop and they feel nervous – we [APC Traine…" at bounding box center [596, 207] width 344 height 41
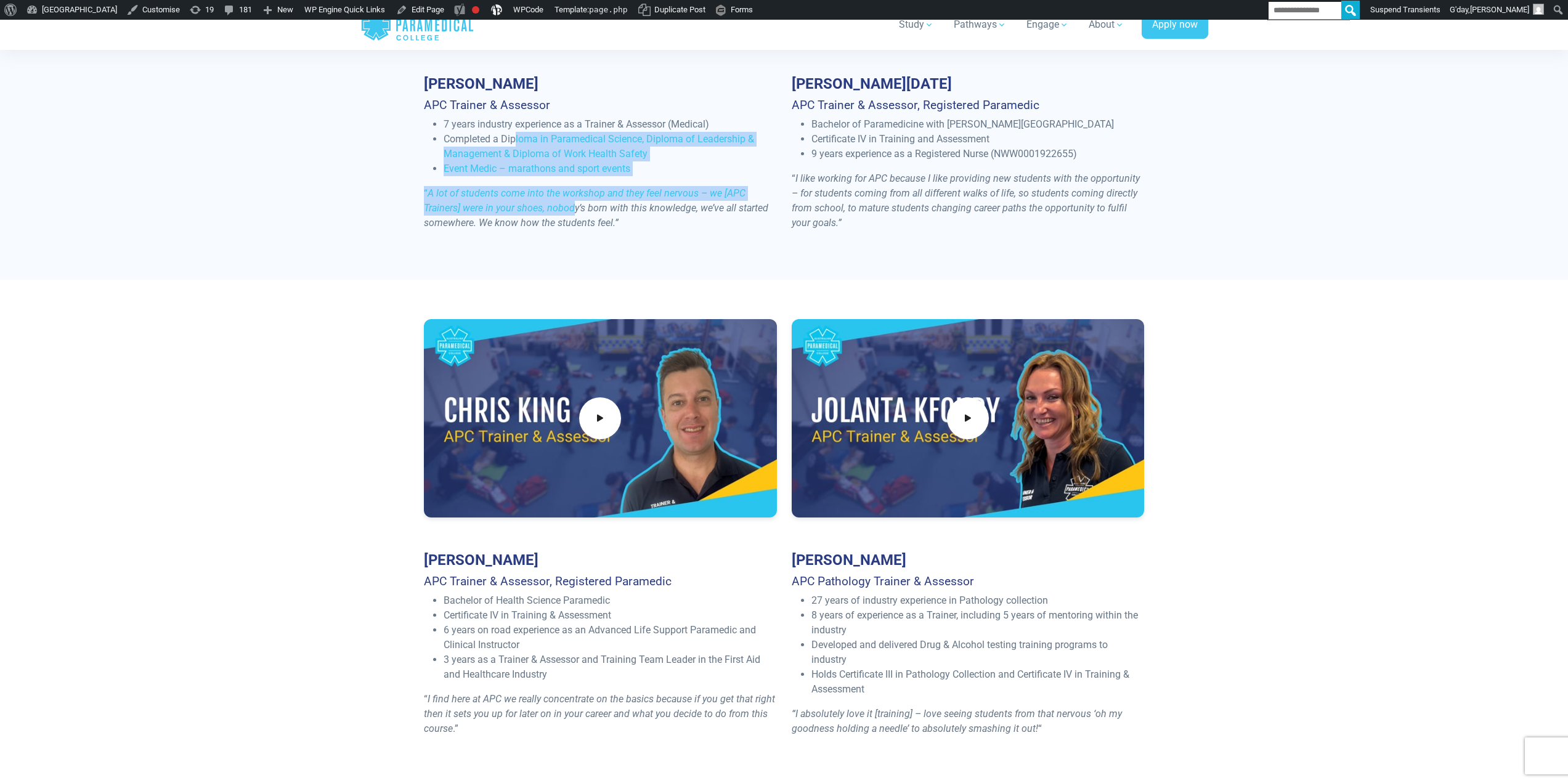
drag, startPoint x: 540, startPoint y: 173, endPoint x: 515, endPoint y: 144, distance: 38.3
click at [515, 144] on div "[PERSON_NAME] APC Trainer & Assessor 7 years industry experience as a Trainer &…" at bounding box center [601, 41] width 368 height 397
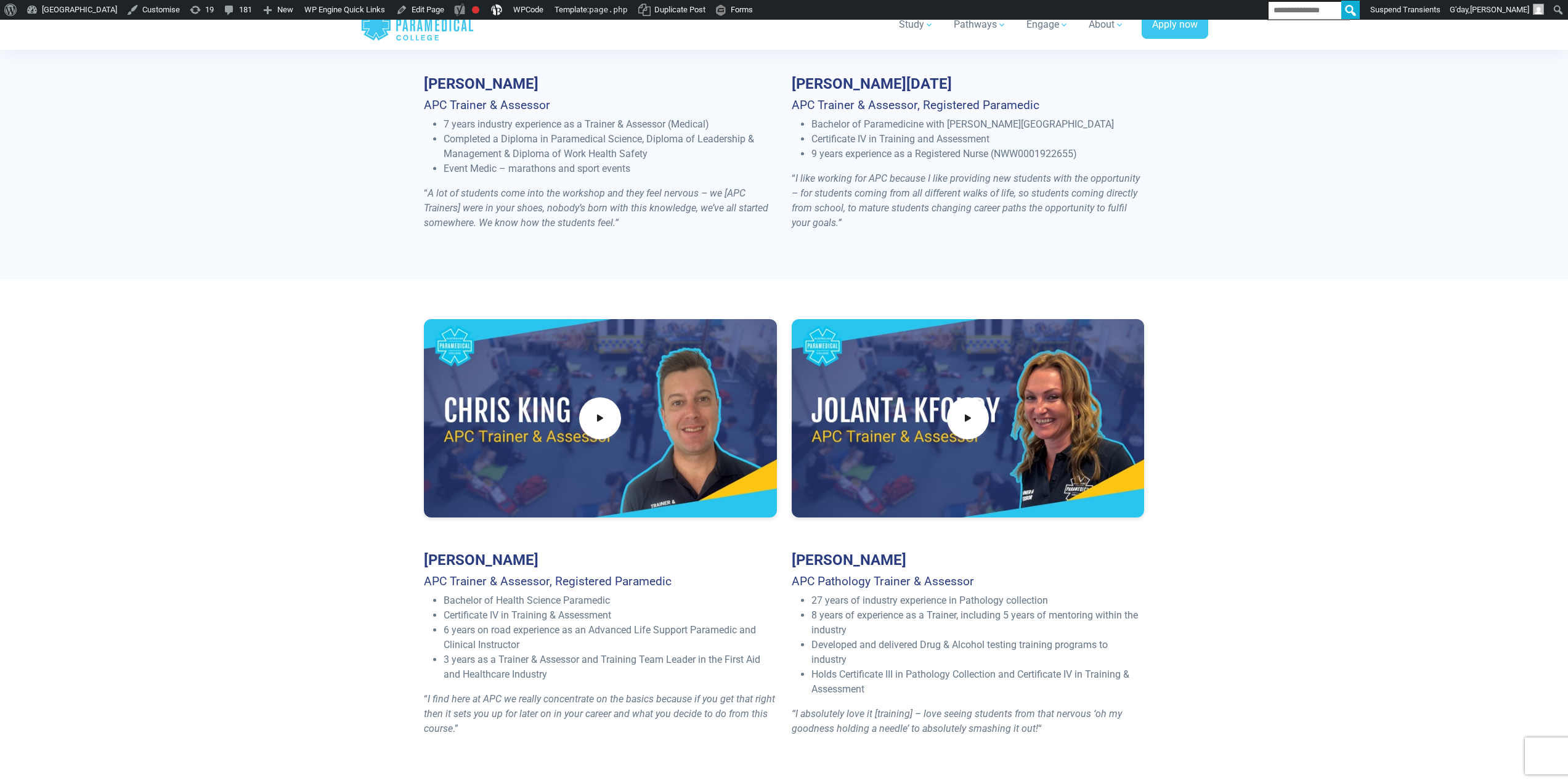
click at [941, 188] on em "I like working for APC because I like providing new students with the opportuni…" at bounding box center [966, 200] width 348 height 56
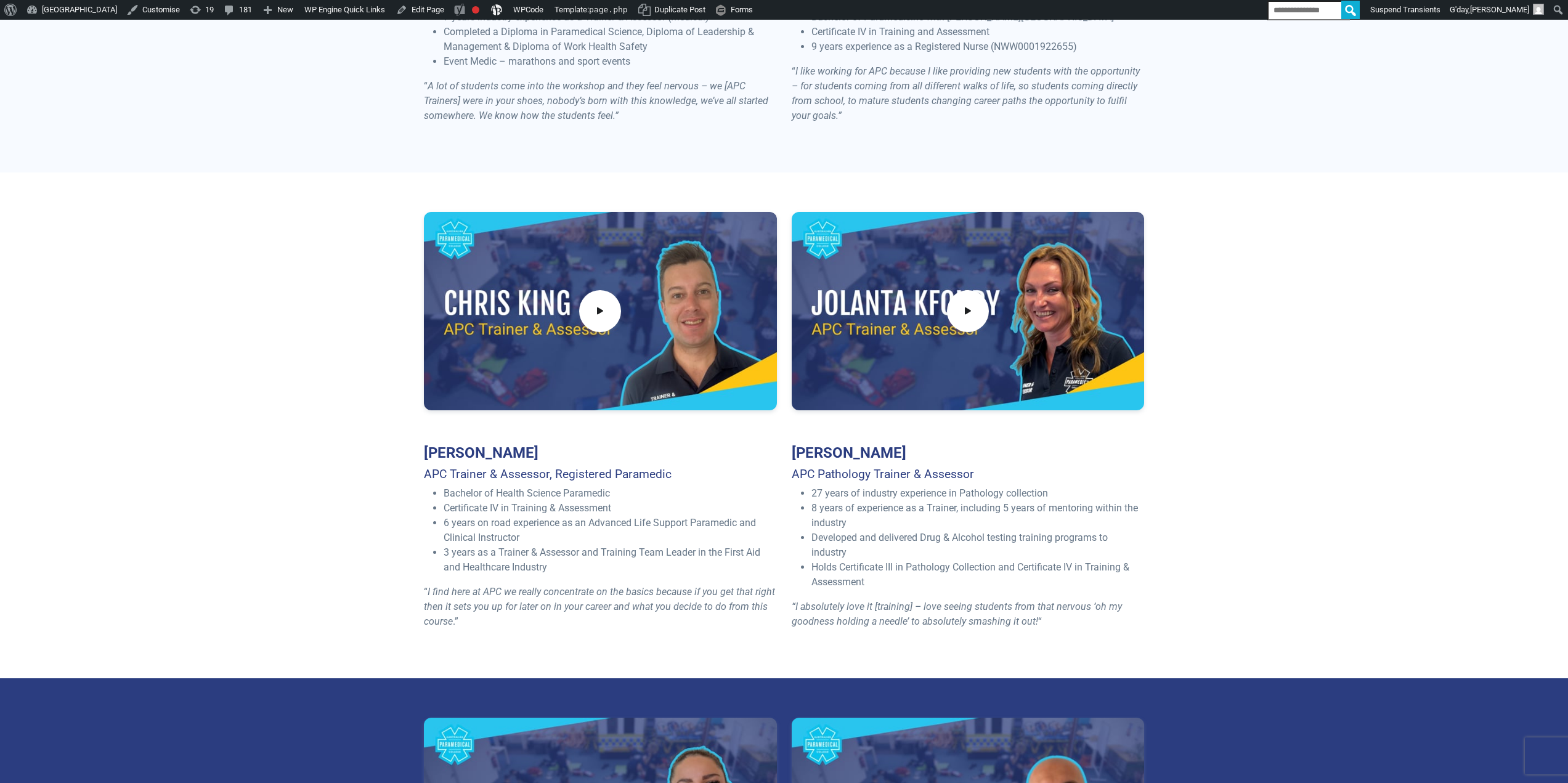
scroll to position [0, 0]
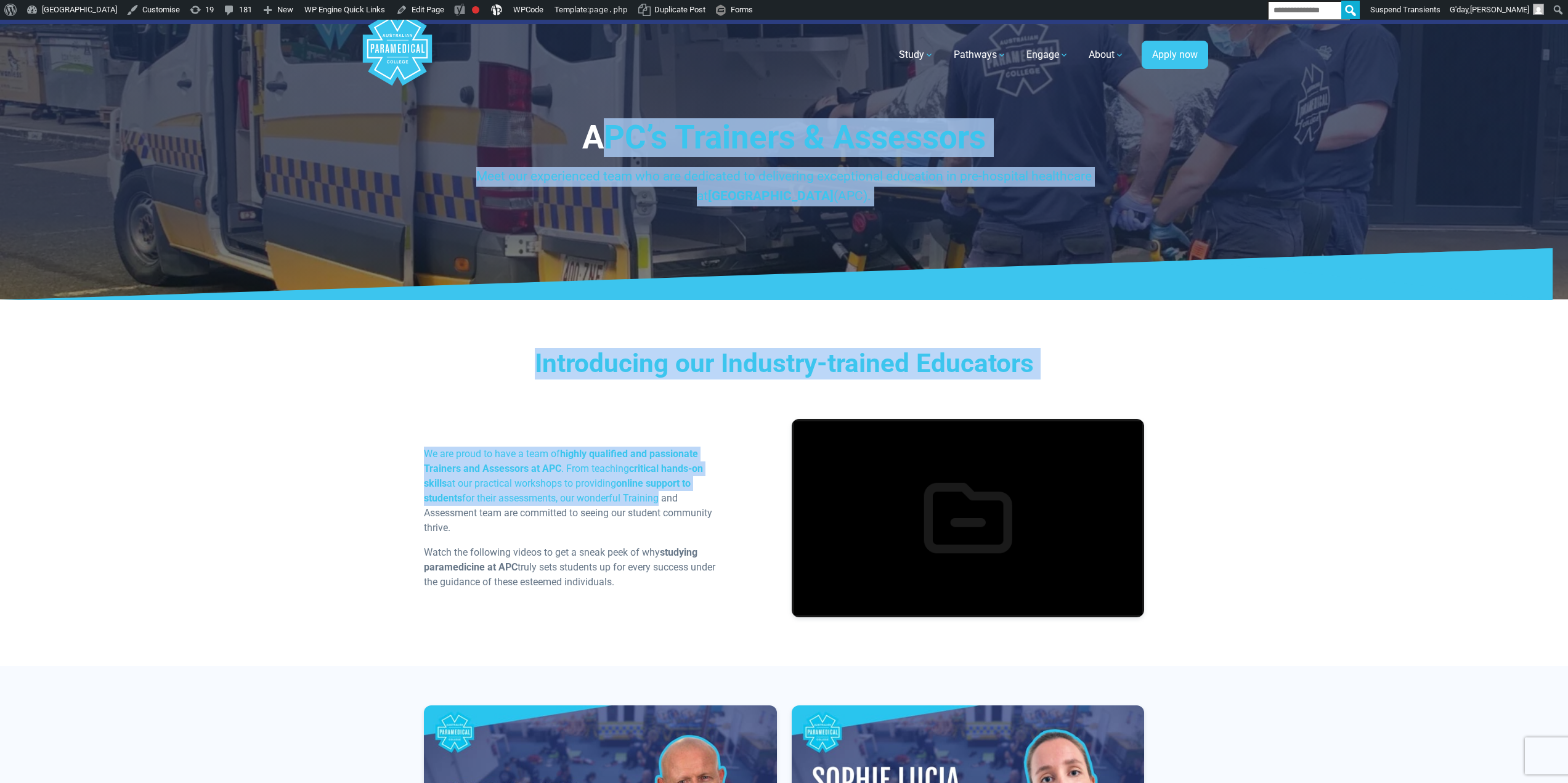
drag, startPoint x: 660, startPoint y: 503, endPoint x: 611, endPoint y: 144, distance: 362.3
click at [1086, 248] on icon at bounding box center [784, 274] width 1568 height 52
